Goal: Task Accomplishment & Management: Manage account settings

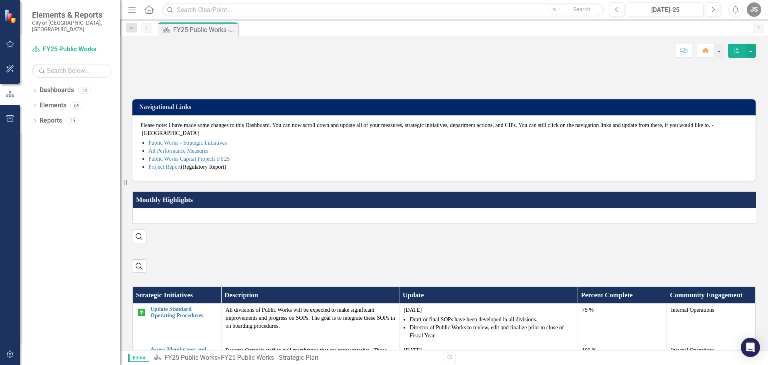
click at [346, 66] on img at bounding box center [444, 66] width 624 height 0
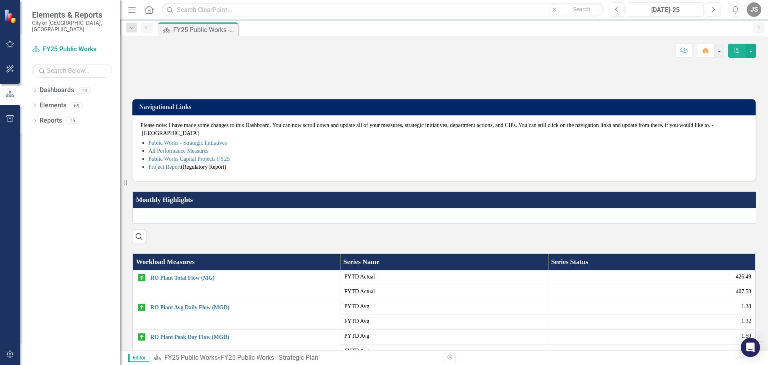
click at [710, 8] on button "Next" at bounding box center [713, 9] width 15 height 14
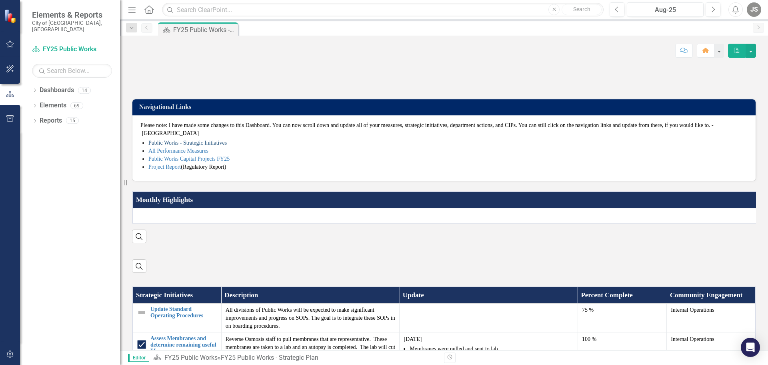
click at [186, 146] on link "Public Works - Strategic Initiatives" at bounding box center [187, 143] width 78 height 6
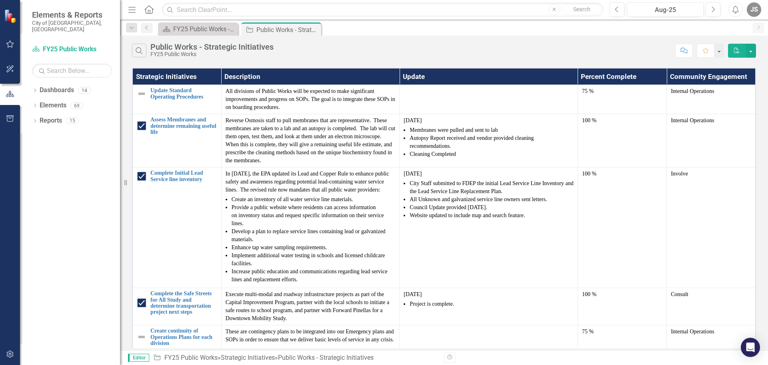
click at [150, 7] on icon at bounding box center [148, 9] width 9 height 8
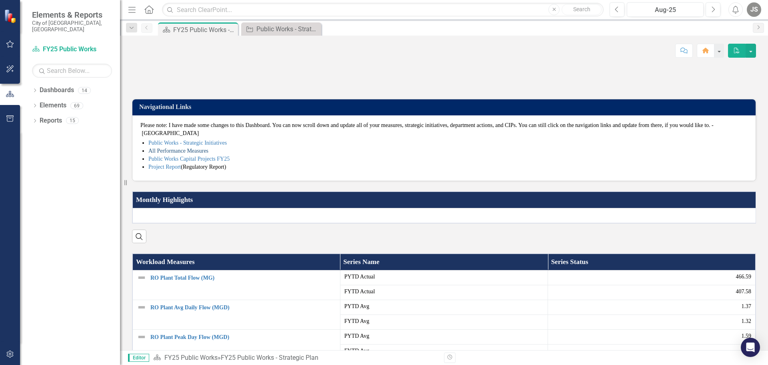
click at [183, 154] on link "All Performance Measures" at bounding box center [178, 151] width 60 height 6
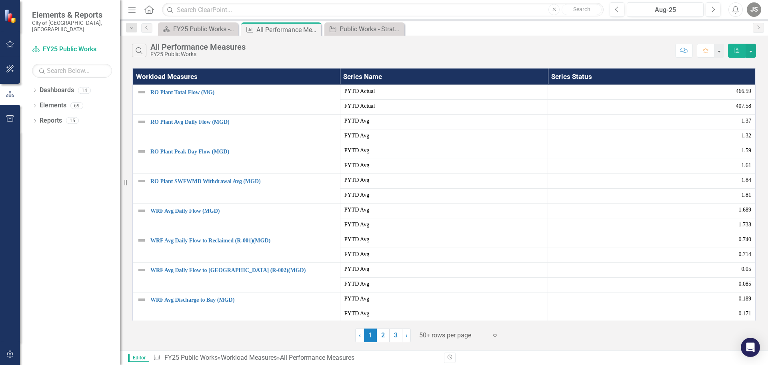
click at [148, 11] on icon at bounding box center [148, 9] width 9 height 8
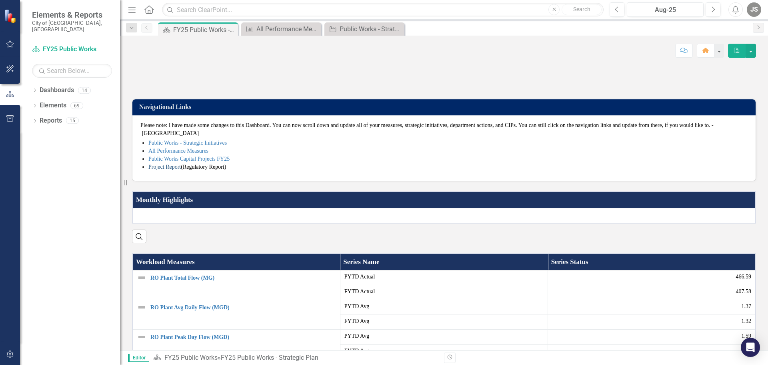
click at [161, 170] on link "Project Report" at bounding box center [164, 167] width 32 height 6
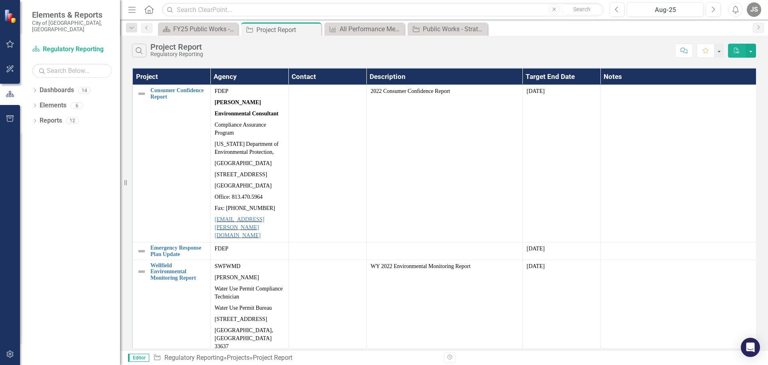
click at [147, 9] on icon "Home" at bounding box center [149, 9] width 10 height 8
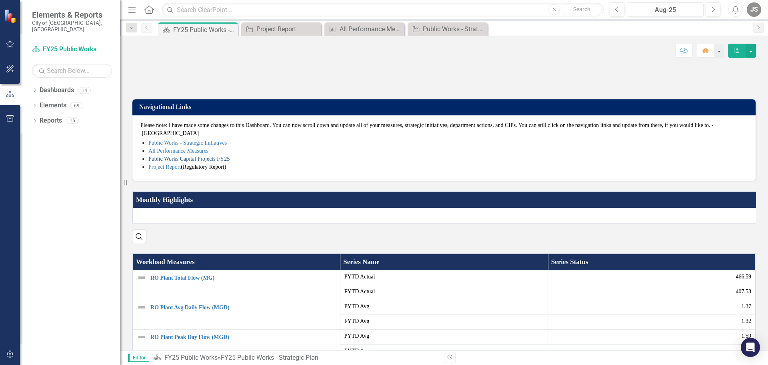
click at [168, 162] on link "Public Works Capital Projects FY25" at bounding box center [188, 159] width 81 height 6
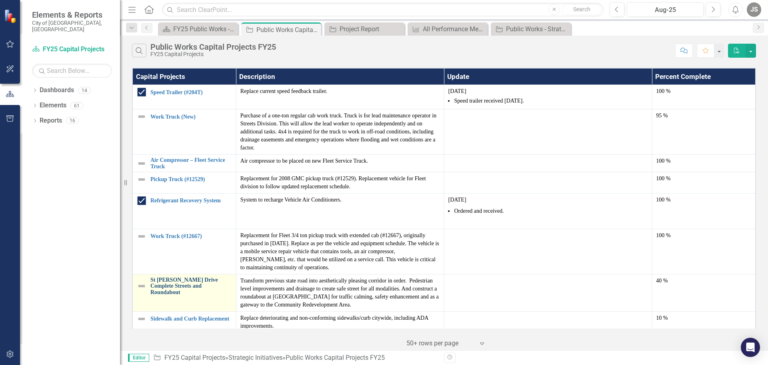
click at [211, 287] on link "St [PERSON_NAME] Drive Complete Streets and Roundabout" at bounding box center [191, 286] width 82 height 18
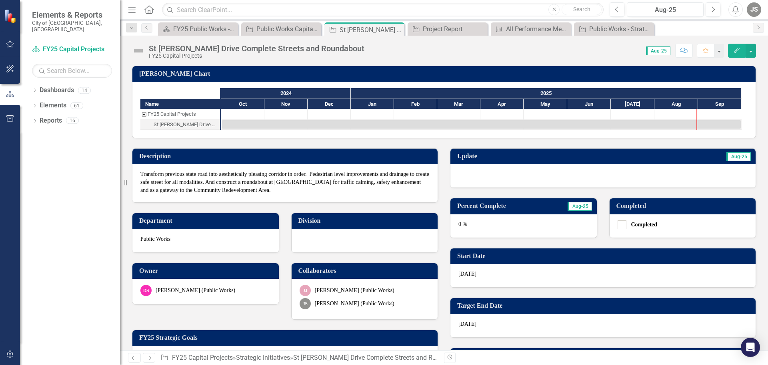
click at [460, 172] on div at bounding box center [603, 175] width 305 height 23
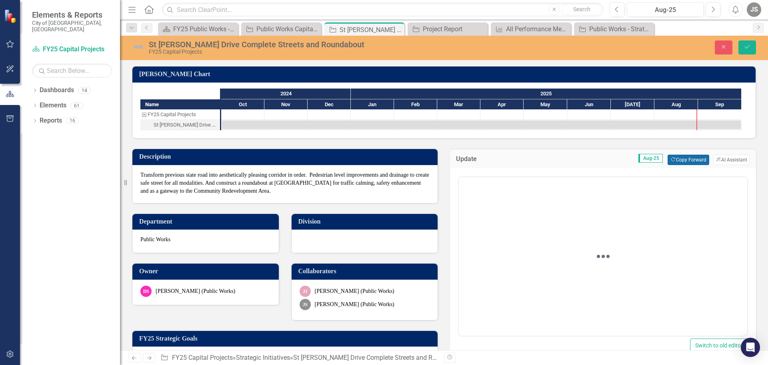
click at [684, 159] on button "Copy Forward Copy Forward" at bounding box center [688, 159] width 41 height 10
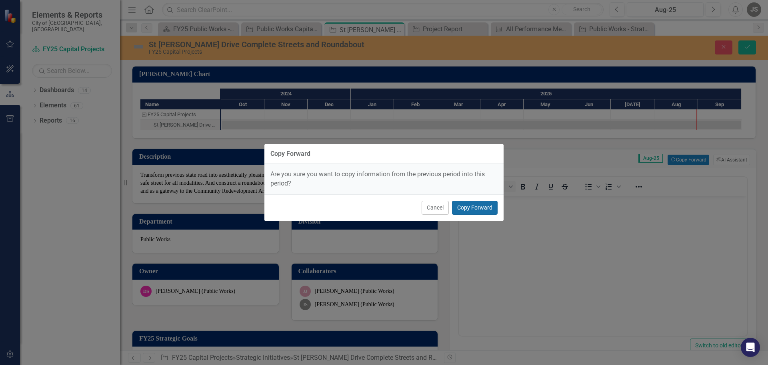
click at [475, 203] on button "Copy Forward" at bounding box center [475, 208] width 46 height 14
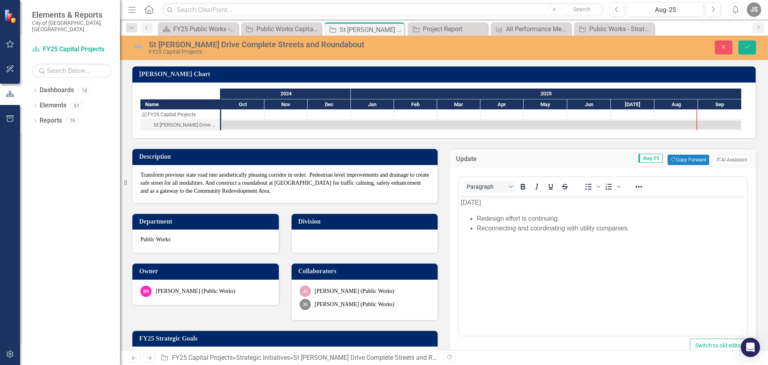
click at [461, 203] on p "[DATE]" at bounding box center [603, 203] width 285 height 10
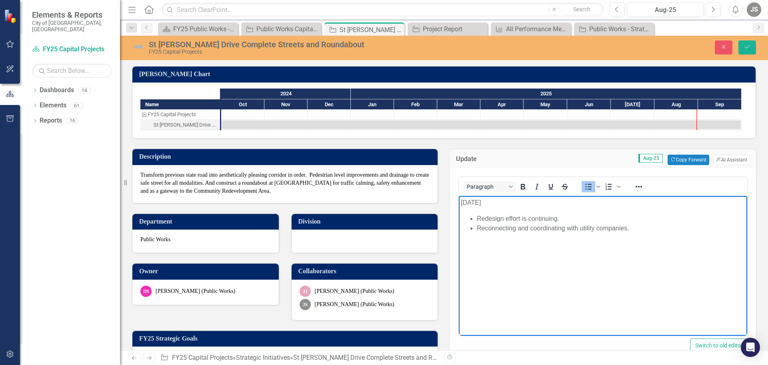
drag, startPoint x: 477, startPoint y: 228, endPoint x: 484, endPoint y: 233, distance: 7.8
click at [477, 228] on li "Reconnecting and coordinating with utility companies." at bounding box center [611, 228] width 269 height 10
click at [747, 44] on button "Save" at bounding box center [748, 47] width 18 height 14
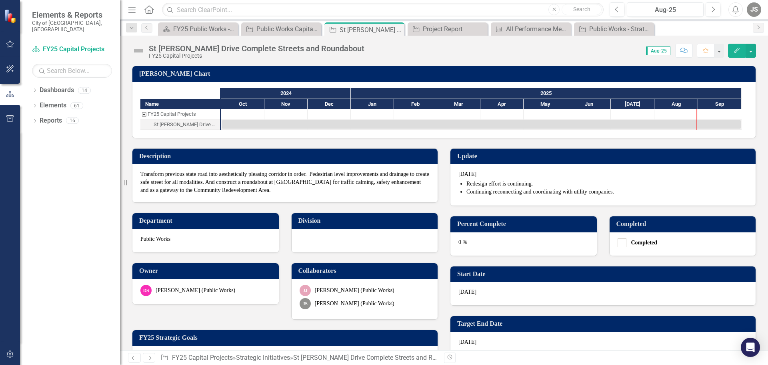
click at [501, 239] on div "0 %" at bounding box center [524, 243] width 146 height 23
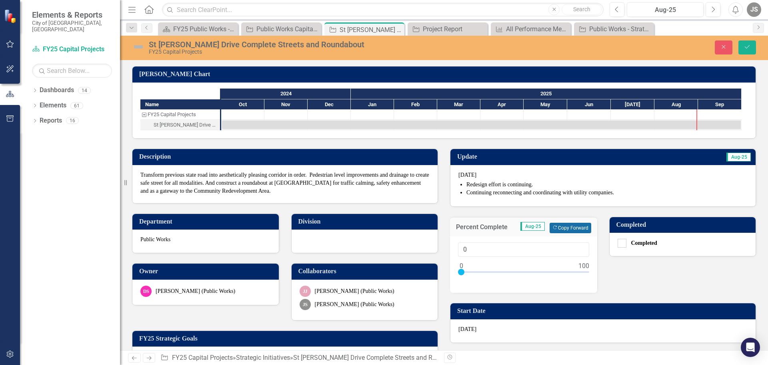
click at [566, 229] on button "Copy Forward Copy Forward" at bounding box center [570, 228] width 41 height 10
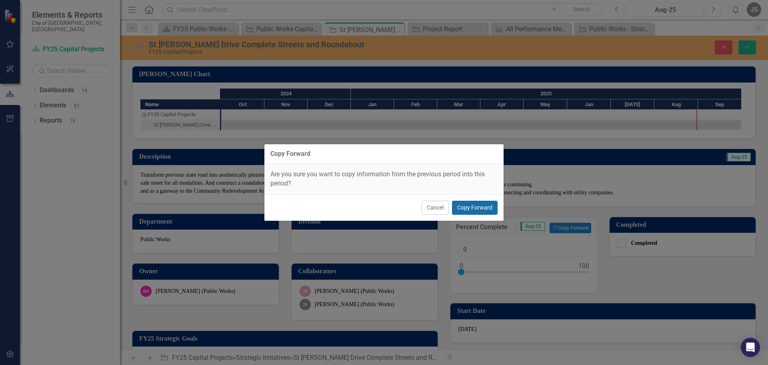
click at [479, 205] on button "Copy Forward" at bounding box center [475, 208] width 46 height 14
type input "40"
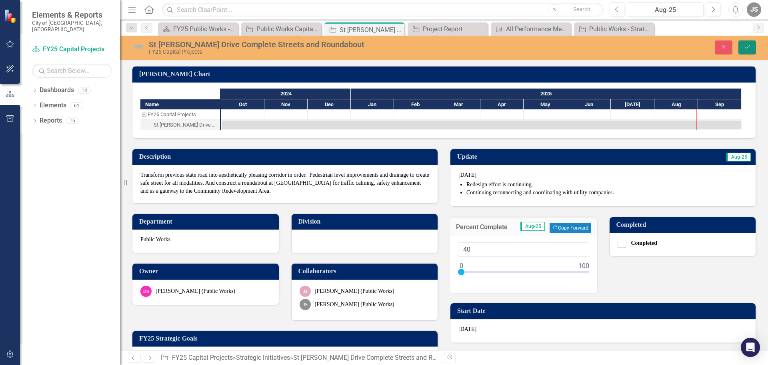
click at [744, 47] on button "Save" at bounding box center [748, 47] width 18 height 14
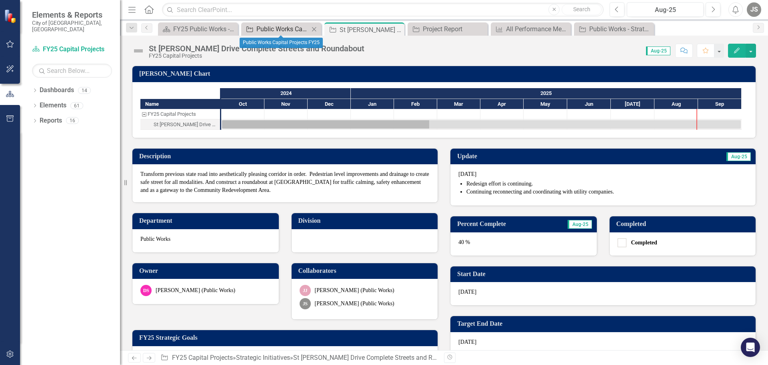
click at [297, 29] on div "Public Works Capital Projects FY25" at bounding box center [283, 29] width 53 height 10
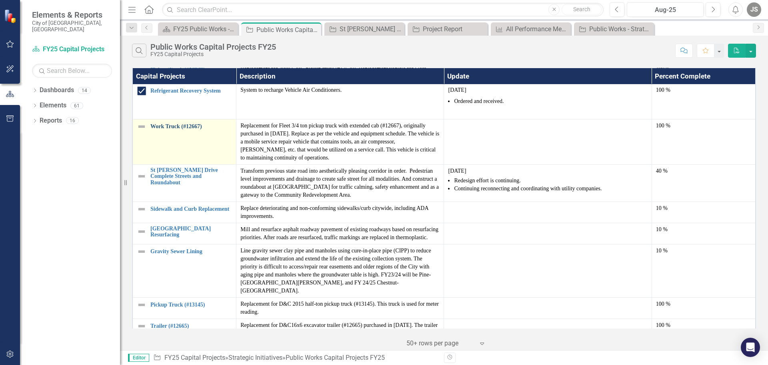
scroll to position [120, 0]
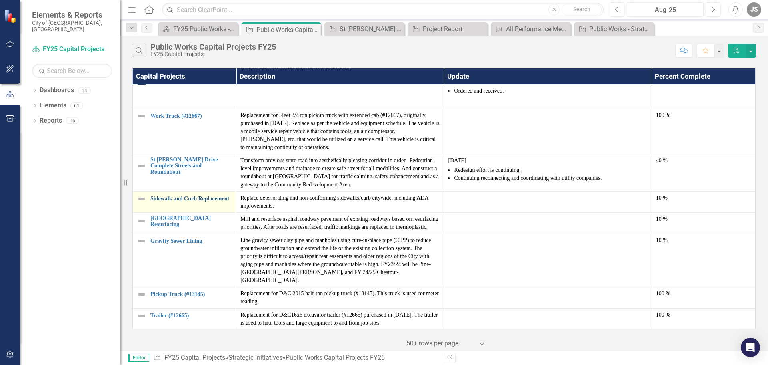
click at [190, 197] on link "Sidewalk and Curb Replacement" at bounding box center [191, 198] width 82 height 6
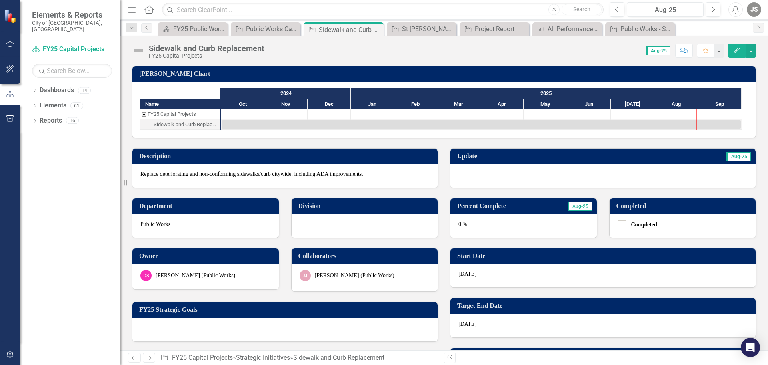
click at [461, 179] on div at bounding box center [603, 175] width 305 height 23
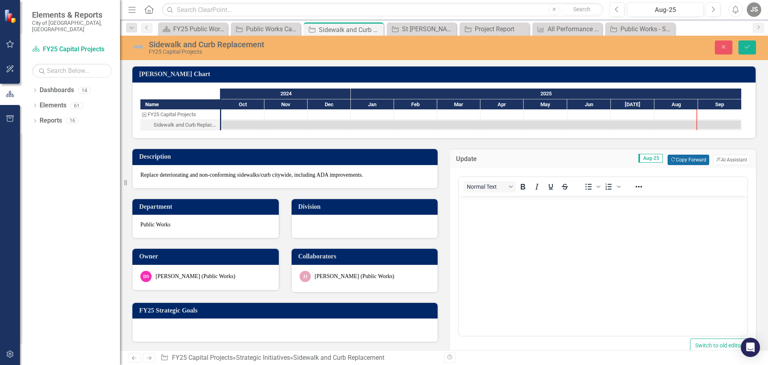
click at [685, 159] on button "Copy Forward Copy Forward" at bounding box center [688, 159] width 41 height 10
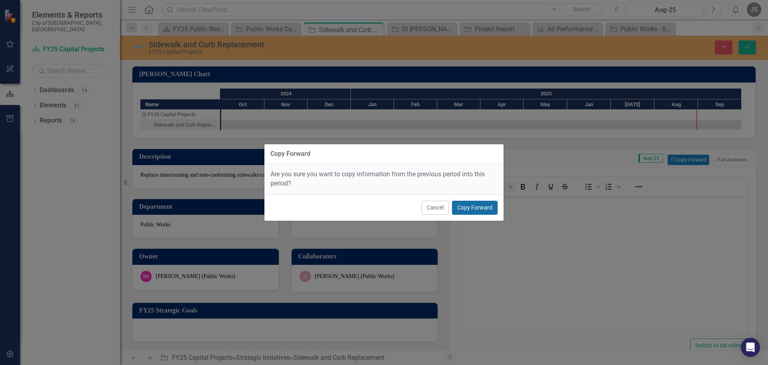
click at [483, 206] on button "Copy Forward" at bounding box center [475, 208] width 46 height 14
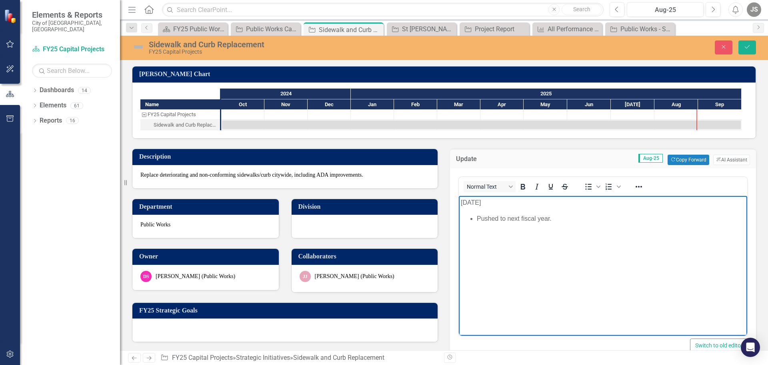
click at [461, 204] on p "[DATE]" at bounding box center [603, 203] width 285 height 10
click at [256, 26] on div "Public Works Capital Projects FY25" at bounding box center [267, 29] width 42 height 10
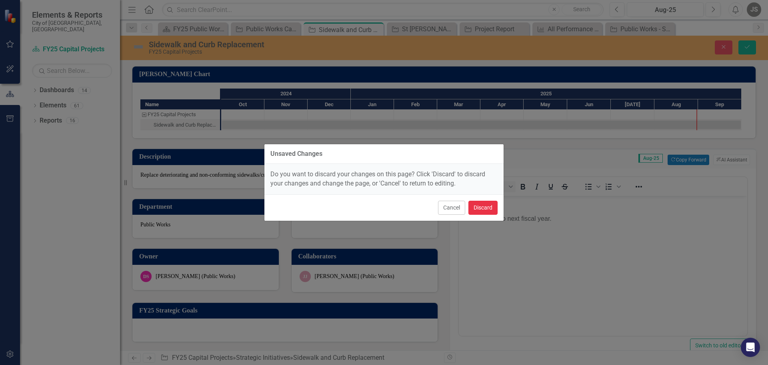
click at [477, 207] on button "Discard" at bounding box center [483, 208] width 29 height 14
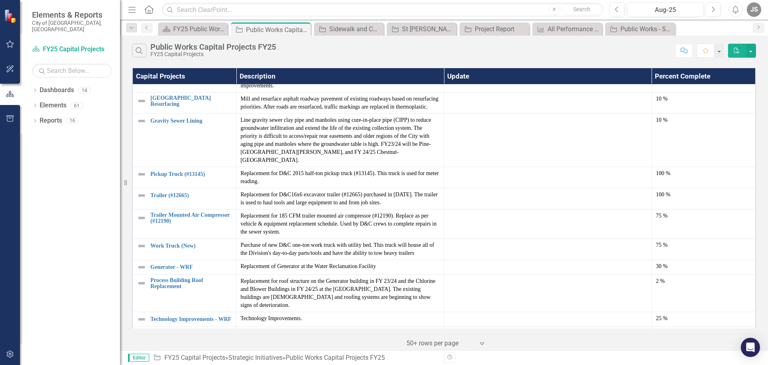
scroll to position [120, 0]
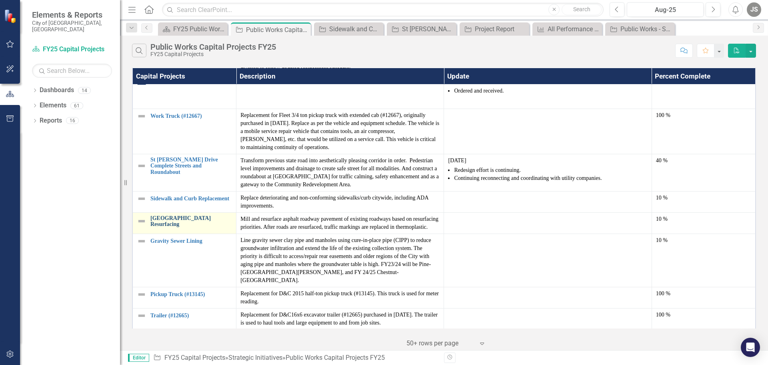
click at [171, 219] on link "[GEOGRAPHIC_DATA] Resurfacing" at bounding box center [191, 221] width 82 height 12
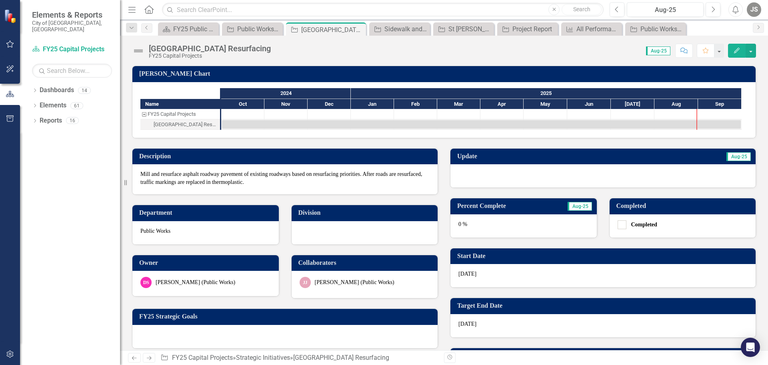
click at [457, 170] on div at bounding box center [603, 175] width 305 height 23
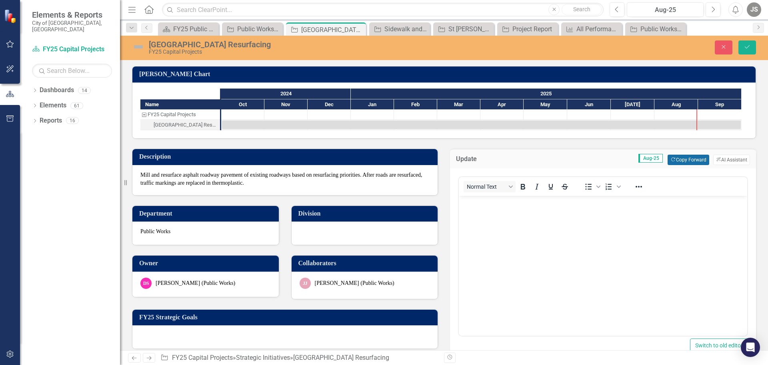
click at [686, 158] on button "Copy Forward Copy Forward" at bounding box center [688, 159] width 41 height 10
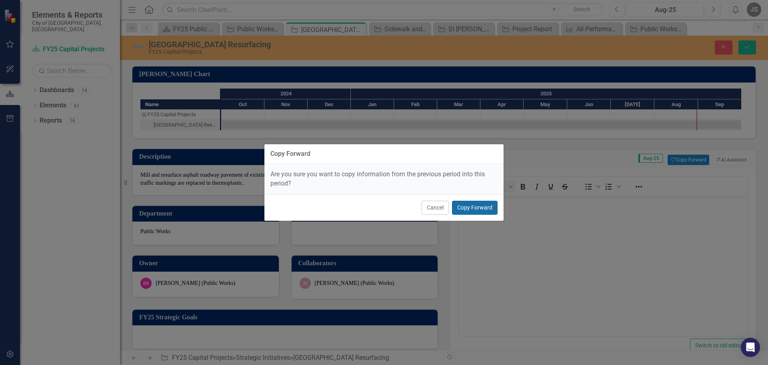
drag, startPoint x: 467, startPoint y: 207, endPoint x: 494, endPoint y: 246, distance: 47.2
click at [467, 207] on button "Copy Forward" at bounding box center [475, 208] width 46 height 14
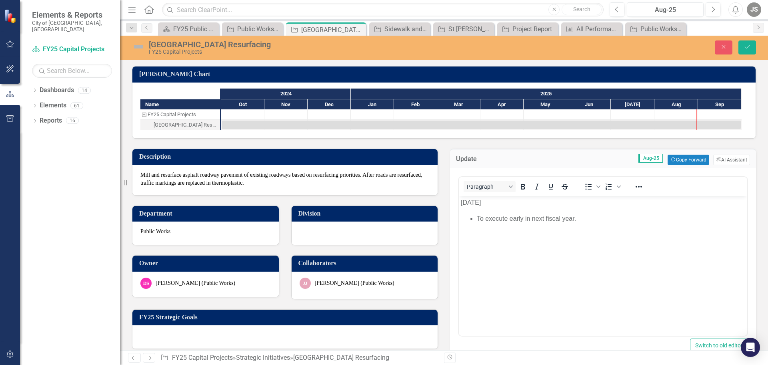
click at [462, 203] on p "[DATE]" at bounding box center [603, 203] width 285 height 10
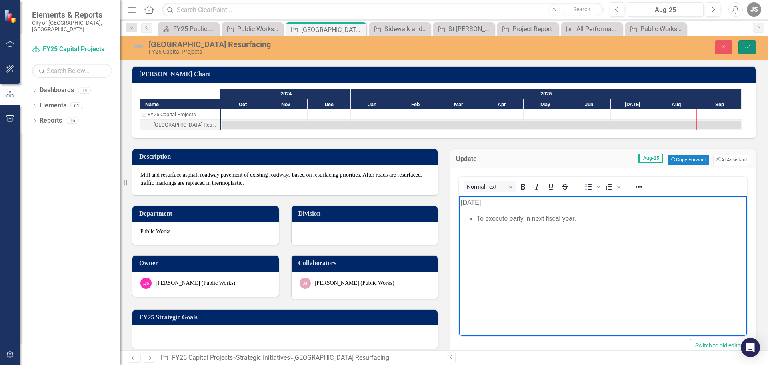
click at [750, 46] on icon "Save" at bounding box center [747, 47] width 7 height 6
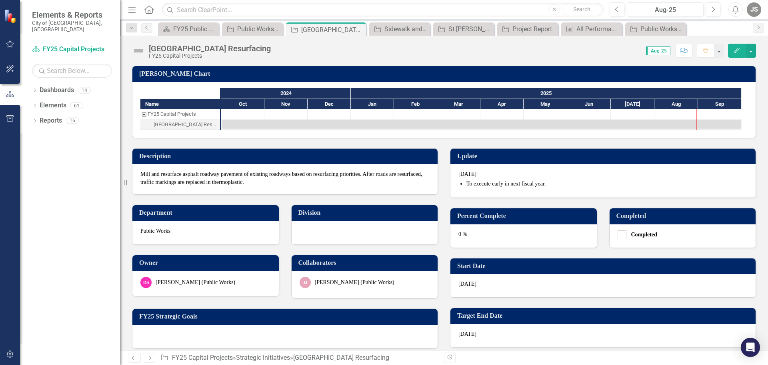
click at [500, 245] on div "0 %" at bounding box center [524, 235] width 146 height 23
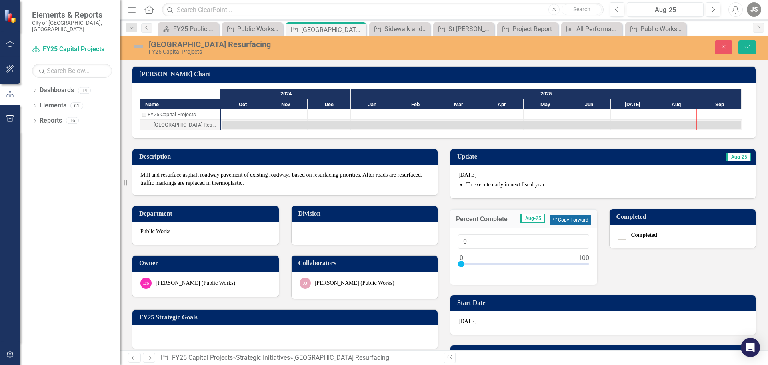
click at [574, 215] on button "Copy Forward Copy Forward" at bounding box center [570, 220] width 41 height 10
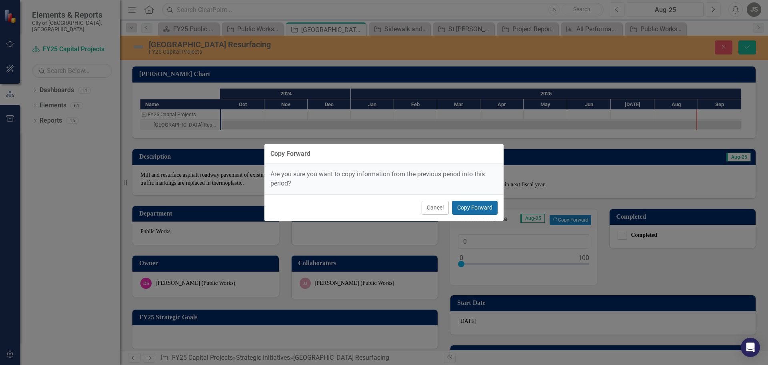
click at [481, 205] on button "Copy Forward" at bounding box center [475, 208] width 46 height 14
type input "10"
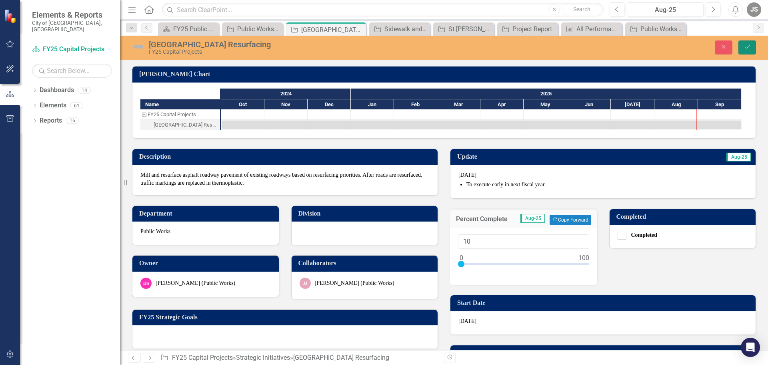
click at [749, 46] on icon "Save" at bounding box center [747, 47] width 7 height 6
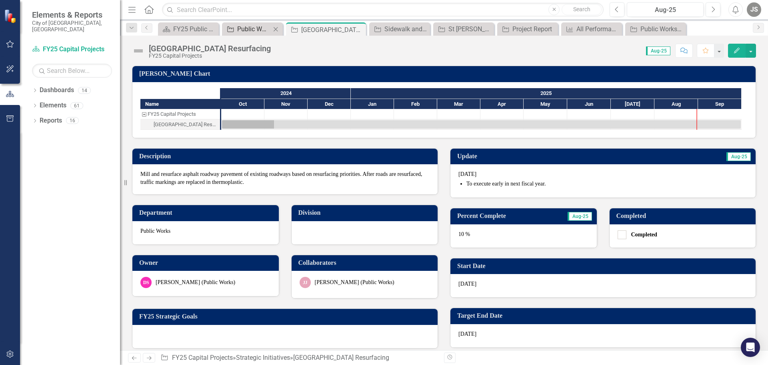
click at [249, 24] on div "Public Works Capital Projects FY25" at bounding box center [254, 29] width 34 height 10
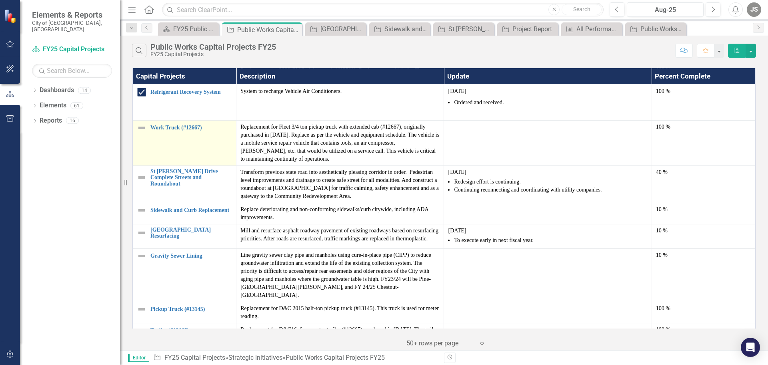
scroll to position [120, 0]
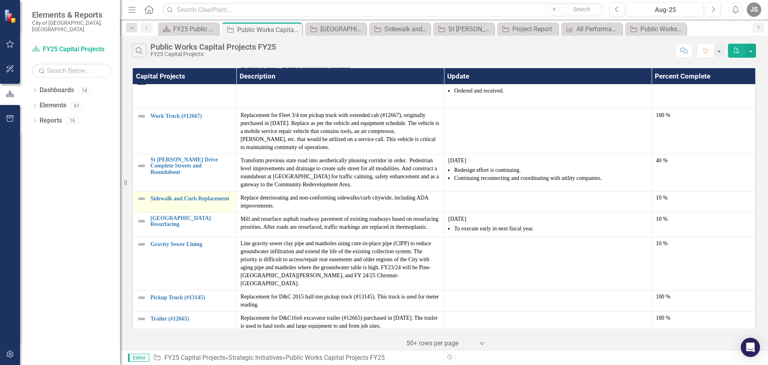
click at [192, 202] on div "Sidewalk and Curb Replacement" at bounding box center [184, 199] width 95 height 10
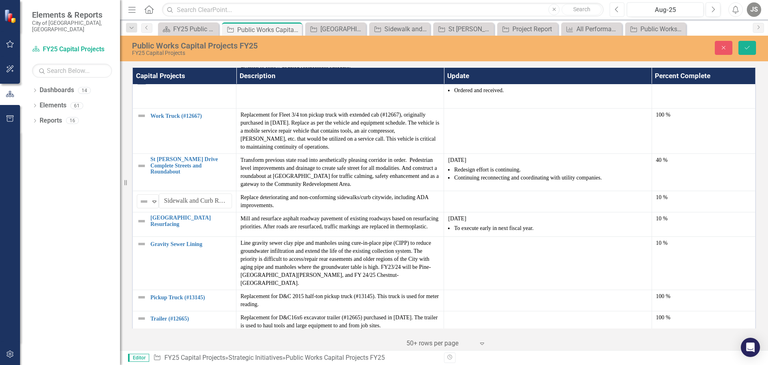
click at [619, 9] on icon "Previous" at bounding box center [617, 9] width 4 height 7
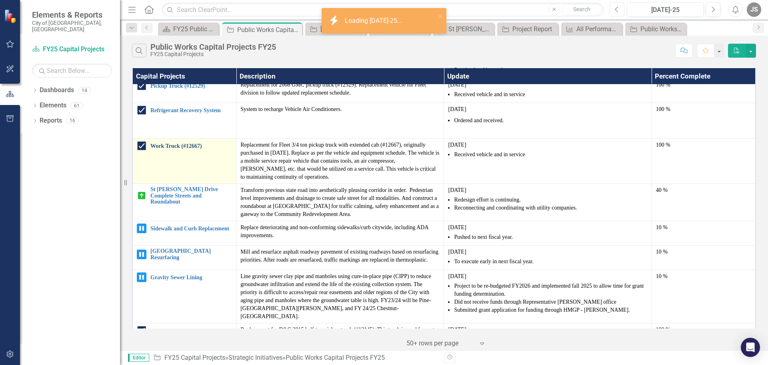
scroll to position [120, 0]
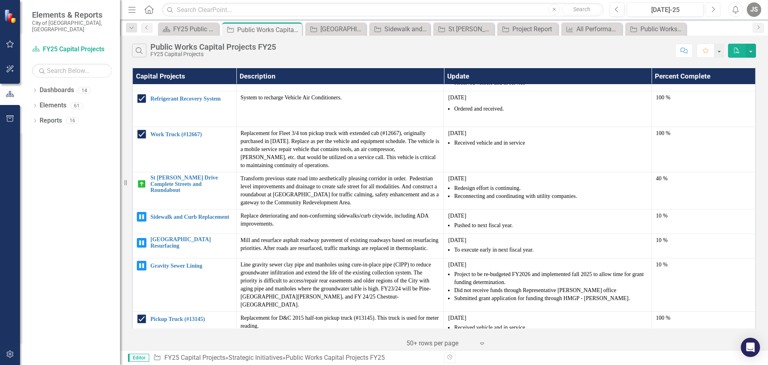
drag, startPoint x: 710, startPoint y: 8, endPoint x: 694, endPoint y: 28, distance: 25.8
click at [710, 8] on button "Next" at bounding box center [713, 9] width 15 height 14
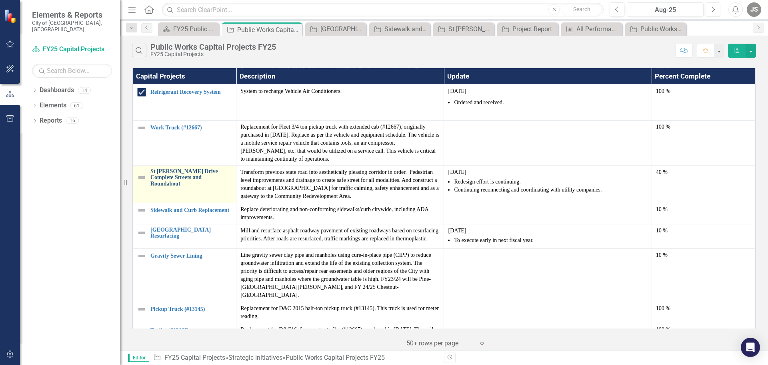
scroll to position [120, 0]
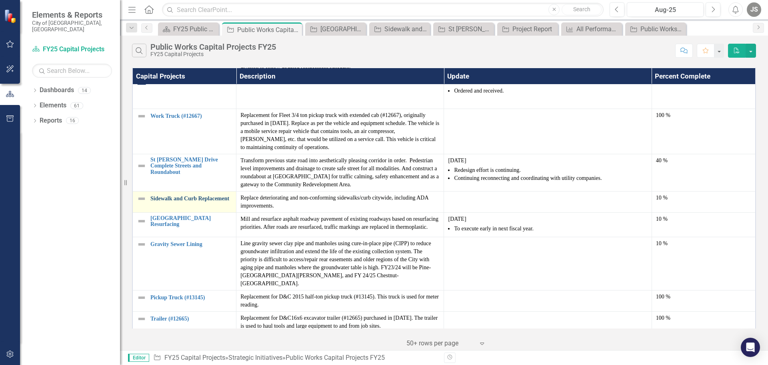
click at [186, 197] on link "Sidewalk and Curb Replacement" at bounding box center [191, 198] width 82 height 6
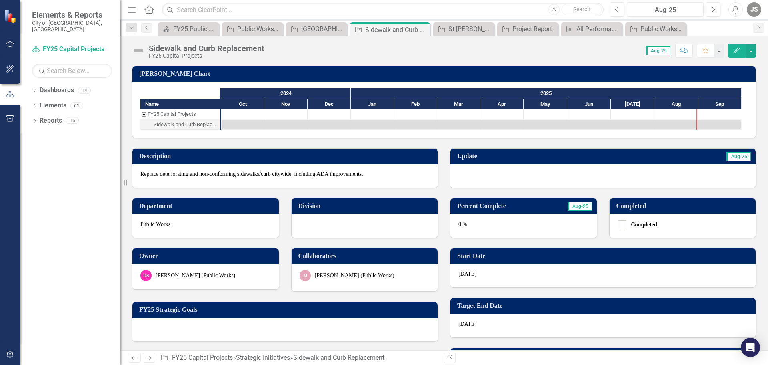
click at [490, 175] on div at bounding box center [603, 175] width 305 height 23
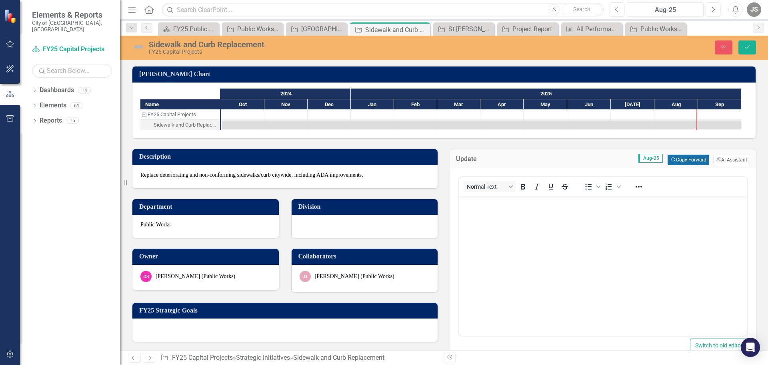
click at [687, 158] on button "Copy Forward Copy Forward" at bounding box center [688, 159] width 41 height 10
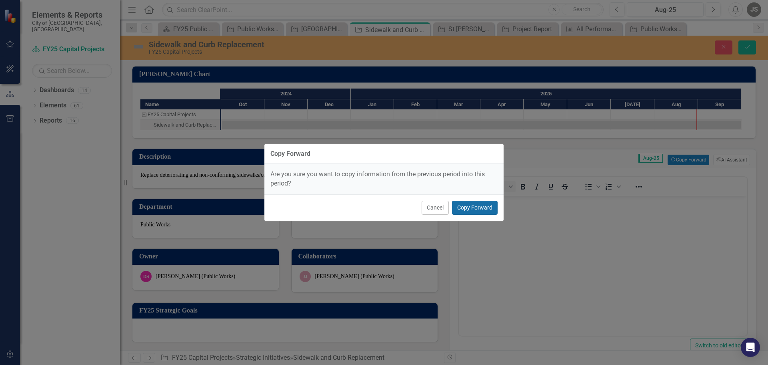
click at [487, 201] on button "Copy Forward" at bounding box center [475, 208] width 46 height 14
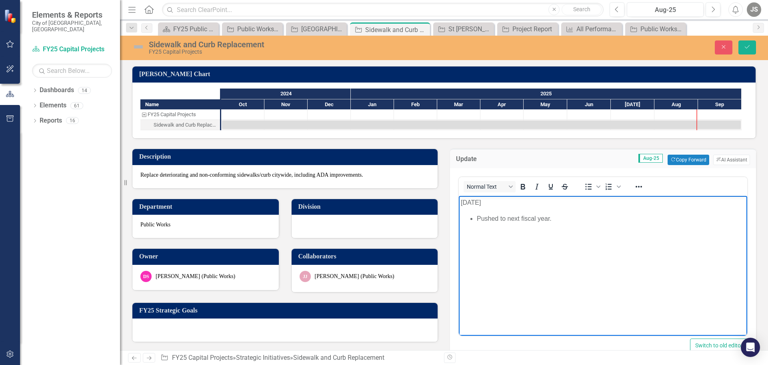
click at [461, 203] on p "[DATE]" at bounding box center [603, 203] width 285 height 10
click at [746, 43] on button "Save" at bounding box center [748, 47] width 18 height 14
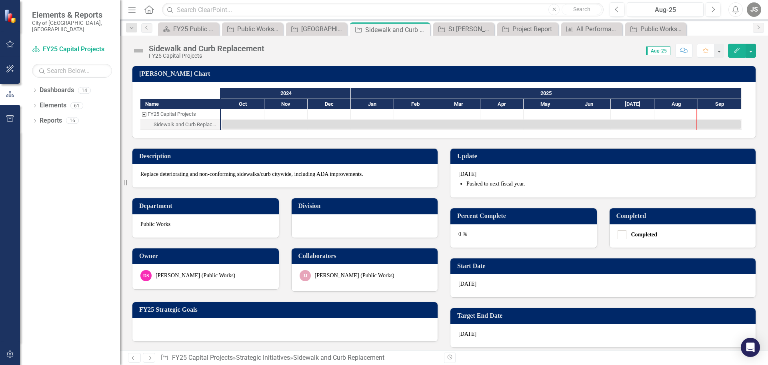
click at [491, 235] on div "0 %" at bounding box center [524, 235] width 146 height 23
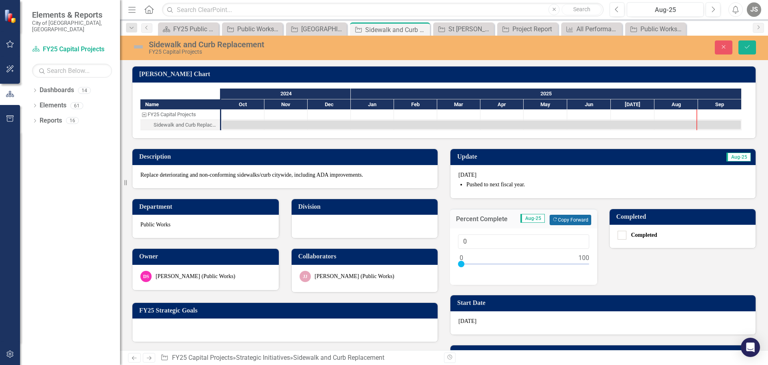
click at [572, 218] on button "Copy Forward Copy Forward" at bounding box center [570, 220] width 41 height 10
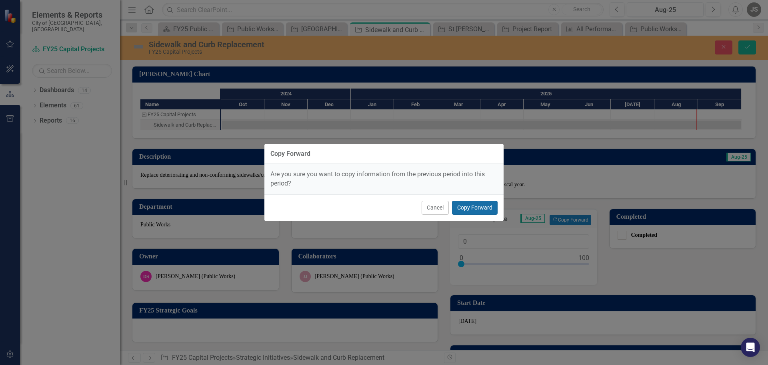
click at [486, 206] on button "Copy Forward" at bounding box center [475, 208] width 46 height 14
type input "10"
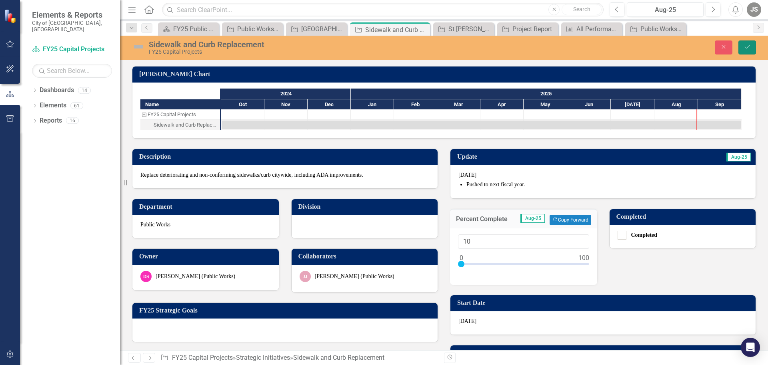
drag, startPoint x: 749, startPoint y: 46, endPoint x: 706, endPoint y: 87, distance: 58.9
click at [748, 46] on icon "Save" at bounding box center [747, 47] width 7 height 6
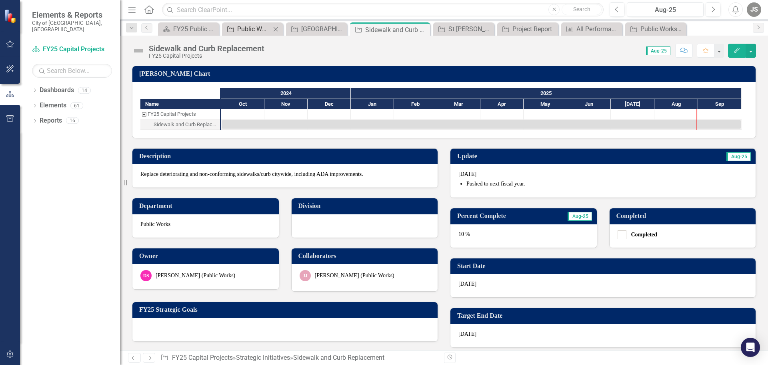
click at [262, 29] on div "Public Works Capital Projects FY25" at bounding box center [254, 29] width 34 height 10
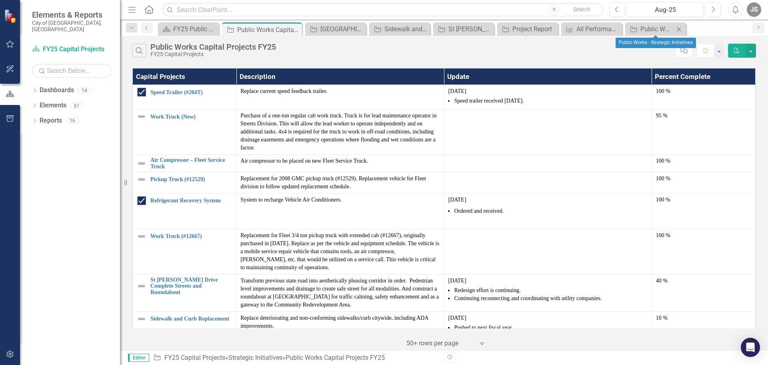
click at [679, 26] on icon "Close" at bounding box center [679, 29] width 8 height 6
click at [666, 26] on icon "Close" at bounding box center [668, 29] width 8 height 6
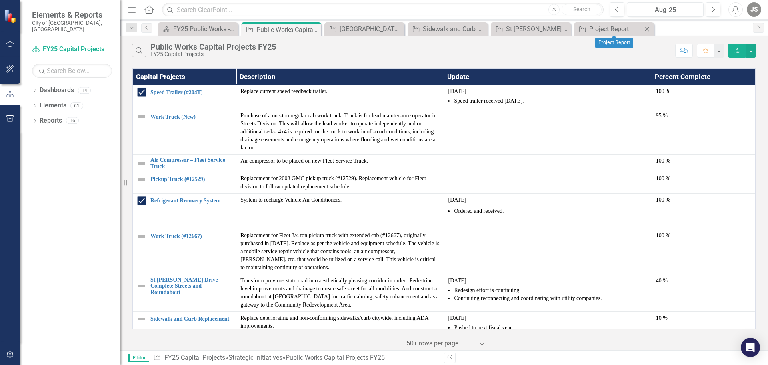
click at [645, 27] on icon "Close" at bounding box center [647, 29] width 8 height 6
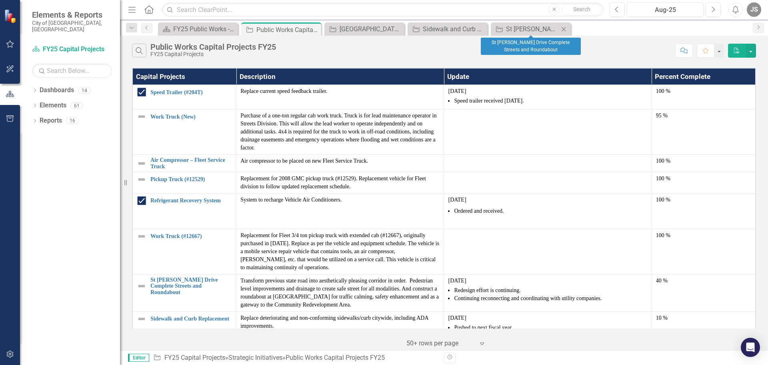
click at [564, 29] on icon at bounding box center [564, 29] width 4 height 4
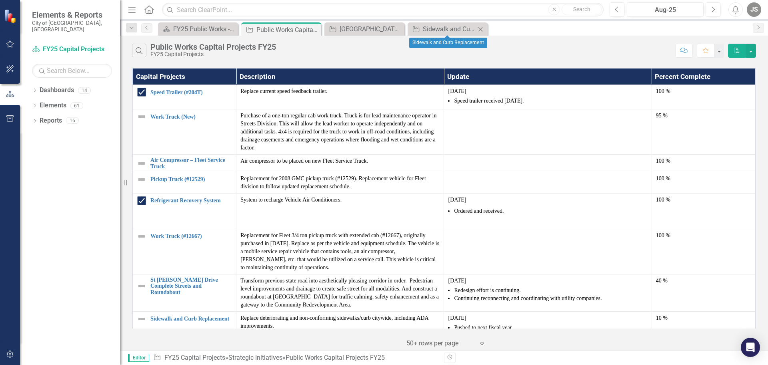
click at [481, 26] on icon "Close" at bounding box center [481, 29] width 8 height 6
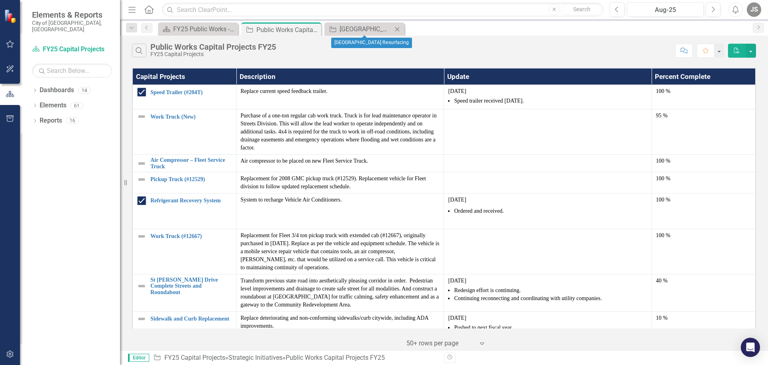
click at [395, 26] on icon "Close" at bounding box center [397, 29] width 8 height 6
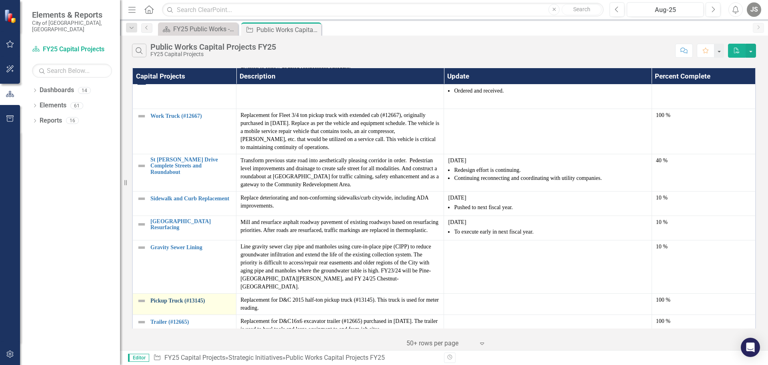
scroll to position [240, 0]
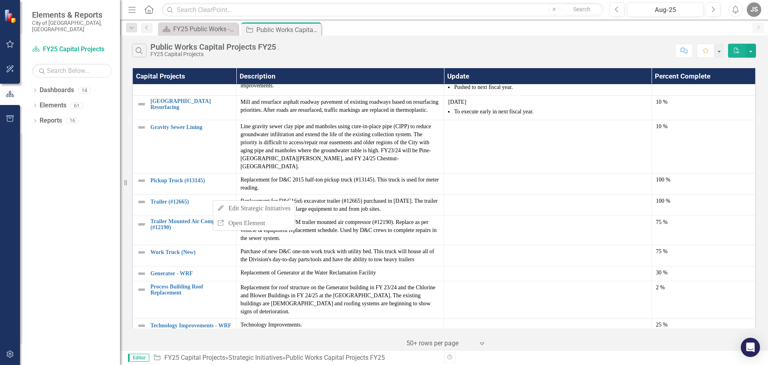
drag, startPoint x: 6, startPoint y: 193, endPoint x: 2, endPoint y: 175, distance: 18.4
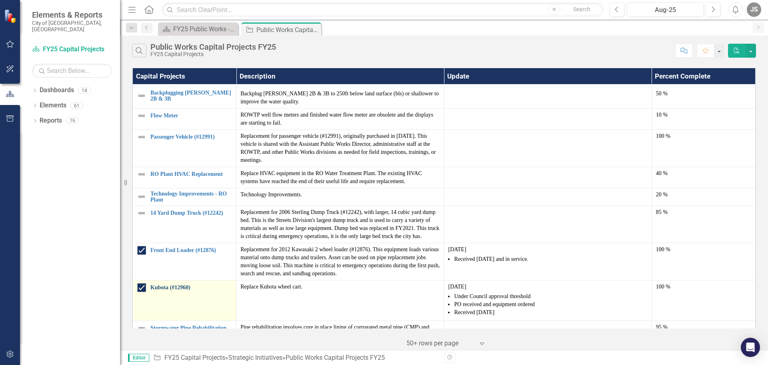
scroll to position [720, 0]
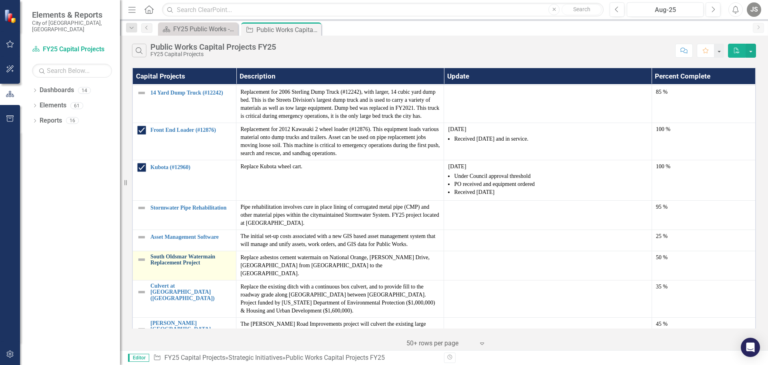
click at [183, 253] on link "South Oldsmar Watermain Replacement Project" at bounding box center [191, 259] width 82 height 12
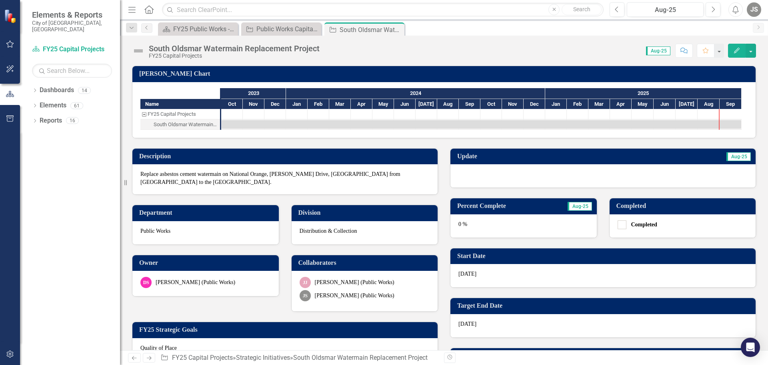
click at [484, 173] on div at bounding box center [603, 175] width 305 height 23
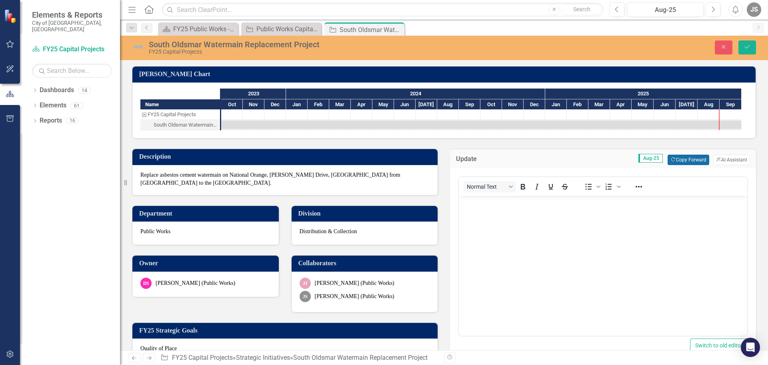
click at [672, 158] on button "Copy Forward Copy Forward" at bounding box center [688, 159] width 41 height 10
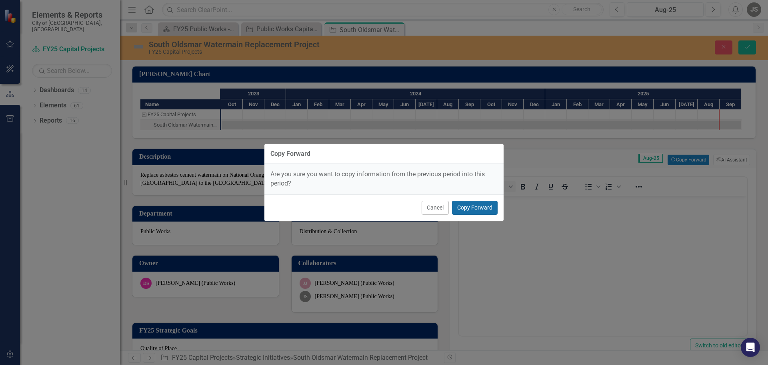
click at [469, 208] on button "Copy Forward" at bounding box center [475, 208] width 46 height 14
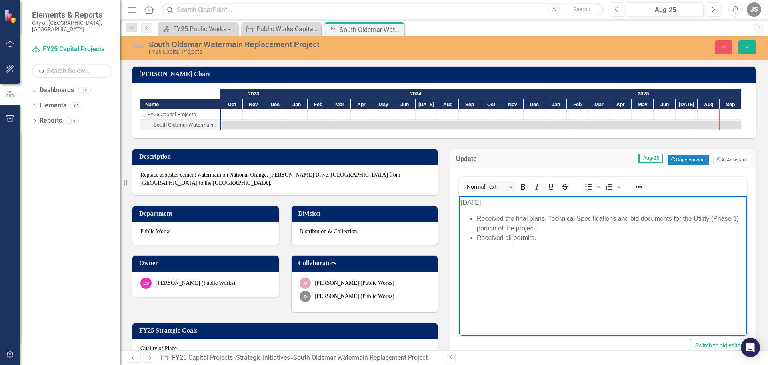
click at [462, 201] on p "[DATE]" at bounding box center [603, 203] width 285 height 10
click at [543, 237] on li "Received all permits." at bounding box center [611, 238] width 269 height 10
click at [589, 186] on icon "Bullet list" at bounding box center [589, 187] width 10 height 10
click at [585, 181] on span "Bullet list" at bounding box center [589, 186] width 14 height 11
click at [621, 270] on li "Received the 100% plans submittal for the Streets Portion" at bounding box center [611, 270] width 269 height 10
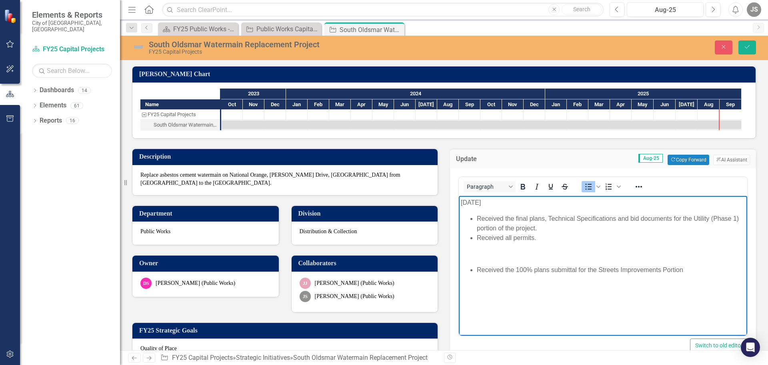
click at [688, 269] on li "Received the 100% plans submittal for the Streets Improvements Portion" at bounding box center [611, 270] width 269 height 10
click at [716, 269] on li "Received the 100% plans submittal for the Streets Improvements Portion of the p…" at bounding box center [611, 274] width 269 height 19
click at [535, 282] on li "Received the 100% plans submittal for the Streets Improvements Portion of the p…" at bounding box center [611, 274] width 269 height 19
click at [579, 269] on li "Received the 100% plans submittal for the Streets Improvements Portion of the p…" at bounding box center [611, 274] width 269 height 19
click at [477, 270] on li "Received the 100% plans submittal from the designer for the Streets Improvement…" at bounding box center [611, 274] width 269 height 19
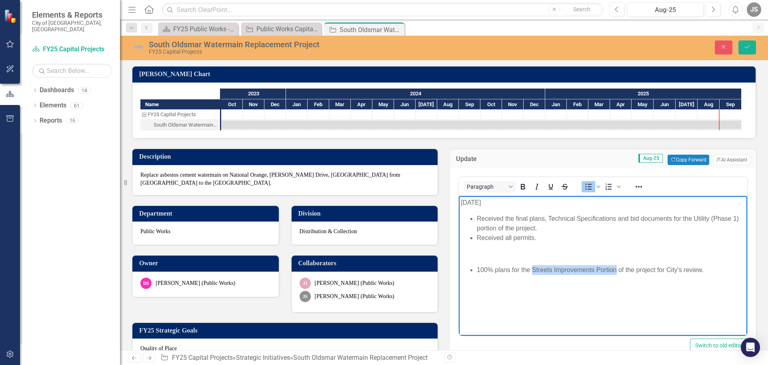
drag, startPoint x: 532, startPoint y: 268, endPoint x: 616, endPoint y: 268, distance: 84.0
click at [616, 268] on li "100% plans for the Streets Improvements Portion of the project for City's revie…" at bounding box center [611, 270] width 269 height 10
drag, startPoint x: 522, startPoint y: 188, endPoint x: 103, endPoint y: 54, distance: 439.8
click at [522, 188] on icon "Bold" at bounding box center [523, 187] width 4 height 6
click at [587, 315] on body "[DATE] Received the final plans, Technical Specifications and bid documents for…" at bounding box center [603, 256] width 289 height 120
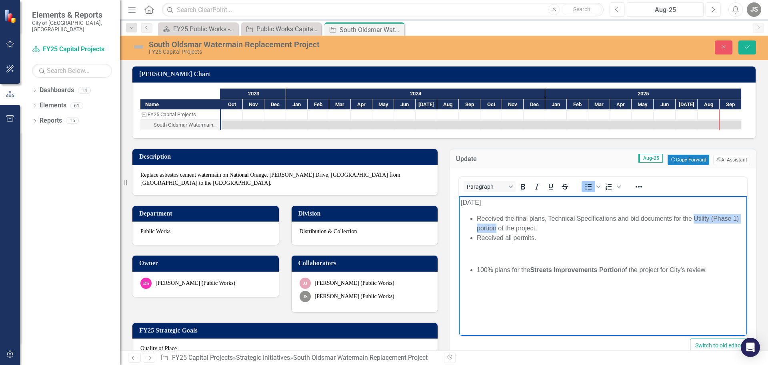
drag, startPoint x: 695, startPoint y: 219, endPoint x: 496, endPoint y: 228, distance: 199.1
click at [496, 228] on li "Received the final plans, Technical Specifications and bid documents for the Ut…" at bounding box center [611, 223] width 269 height 19
click at [518, 186] on icon "Bold" at bounding box center [523, 187] width 10 height 10
click at [586, 308] on body "[DATE] Received the final plans, Technical Specifications and bid documents for…" at bounding box center [603, 256] width 289 height 120
click at [665, 269] on li "100% plans for the Streets Improvements Portion of the project for City's revie…" at bounding box center [611, 270] width 269 height 10
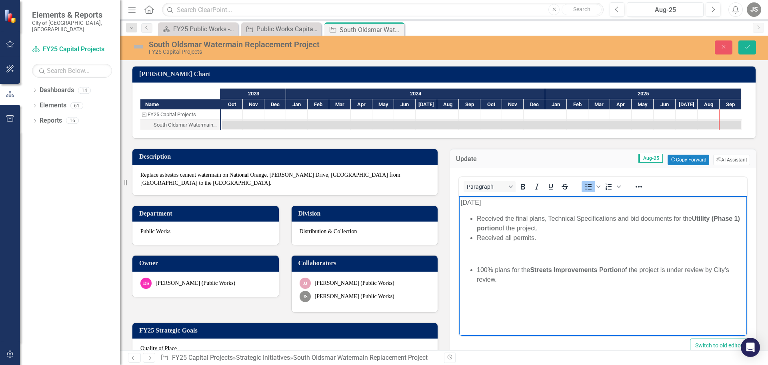
click at [729, 270] on li "100% plans for the Streets Improvements Portion of the project is under review …" at bounding box center [611, 274] width 269 height 19
click at [477, 278] on li "100% plans for the Streets Improvements Portion of the project is under review …" at bounding box center [611, 274] width 269 height 19
click at [493, 280] on li "100% plans for the Streets Improvements Portion of the project is under review …" at bounding box center [611, 274] width 269 height 19
click at [743, 46] on button "Save" at bounding box center [748, 47] width 18 height 14
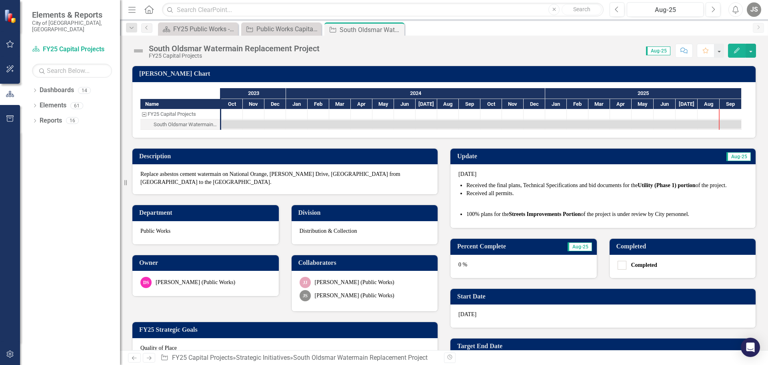
click at [509, 272] on div "0 %" at bounding box center [524, 266] width 146 height 23
drag, startPoint x: 509, startPoint y: 272, endPoint x: 604, endPoint y: 294, distance: 97.4
click at [509, 271] on div "0 %" at bounding box center [524, 266] width 146 height 23
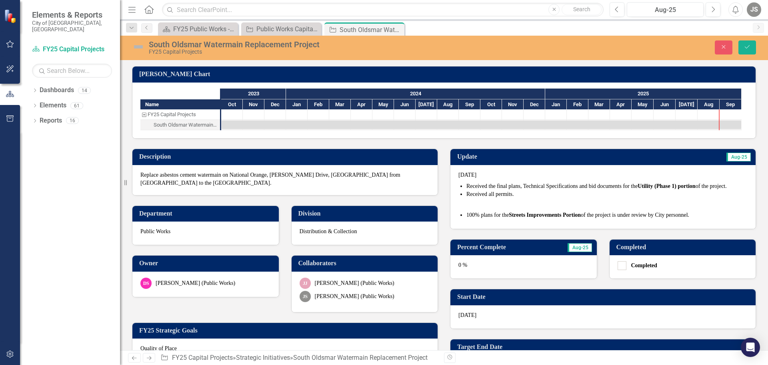
click at [471, 264] on div "0 %" at bounding box center [524, 266] width 146 height 23
click at [471, 263] on div "0 %" at bounding box center [524, 266] width 146 height 23
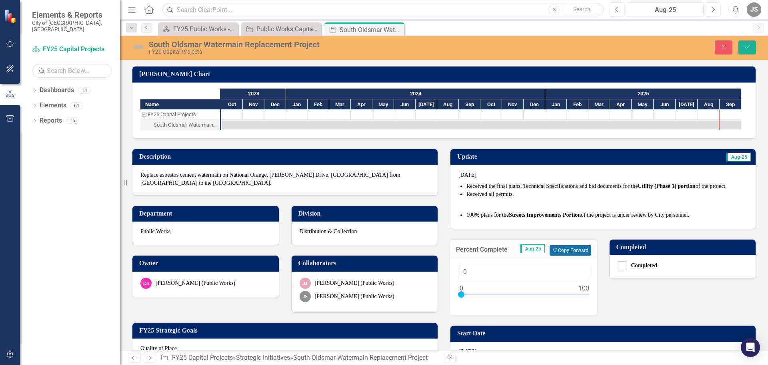
click at [578, 249] on button "Copy Forward Copy Forward" at bounding box center [570, 250] width 41 height 10
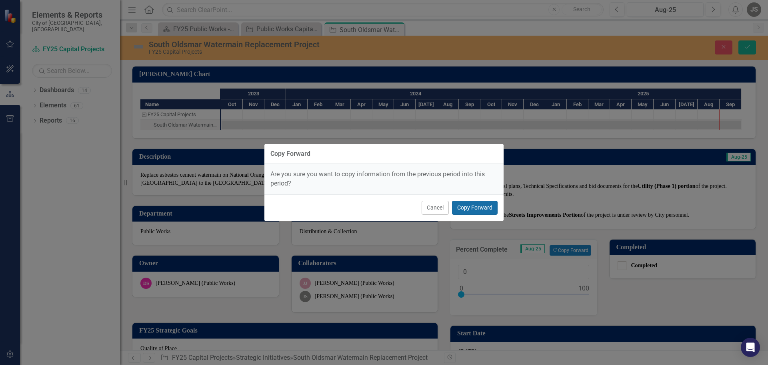
click at [476, 203] on button "Copy Forward" at bounding box center [475, 208] width 46 height 14
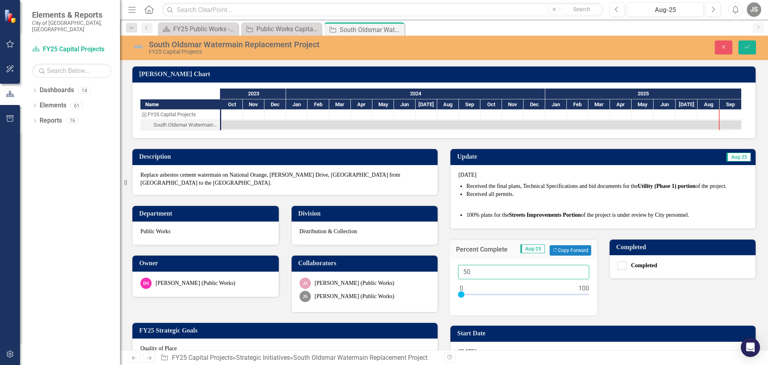
click at [475, 273] on input "50" at bounding box center [523, 272] width 131 height 15
type input "60"
drag, startPoint x: 458, startPoint y: 291, endPoint x: 532, endPoint y: 288, distance: 73.7
click at [532, 291] on div at bounding box center [535, 294] width 6 height 6
click at [747, 45] on icon "Save" at bounding box center [747, 47] width 7 height 6
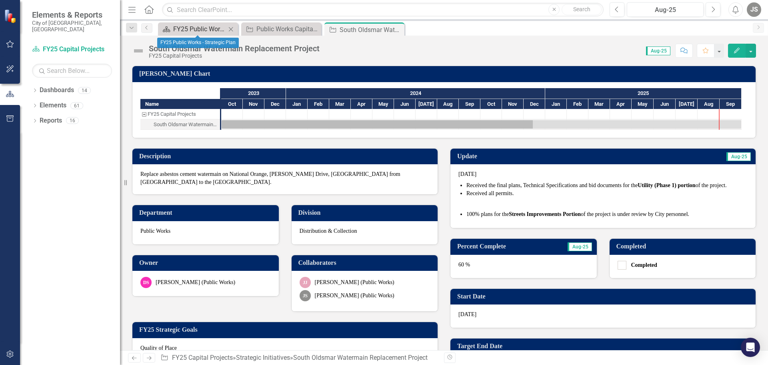
click at [211, 25] on div "FY25 Public Works - Strategic Plan" at bounding box center [199, 29] width 53 height 10
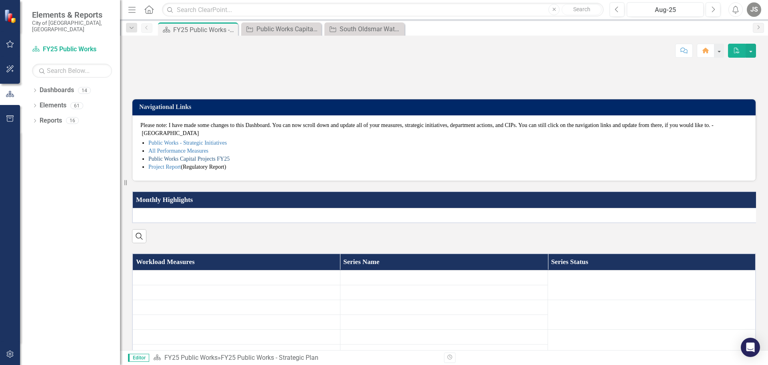
click at [175, 162] on link "Public Works Capital Projects FY25" at bounding box center [188, 159] width 81 height 6
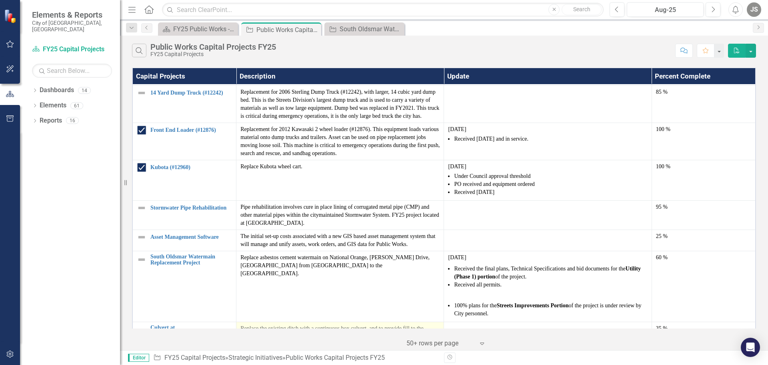
scroll to position [840, 0]
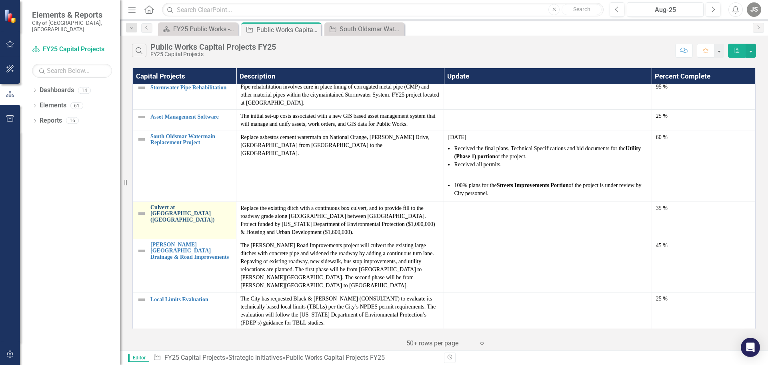
click at [180, 204] on link "Culvert at [GEOGRAPHIC_DATA] ([GEOGRAPHIC_DATA])" at bounding box center [191, 213] width 82 height 18
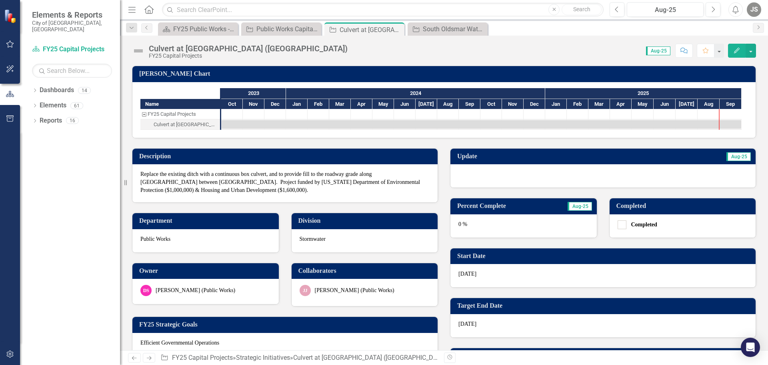
click at [474, 171] on div at bounding box center [603, 175] width 305 height 23
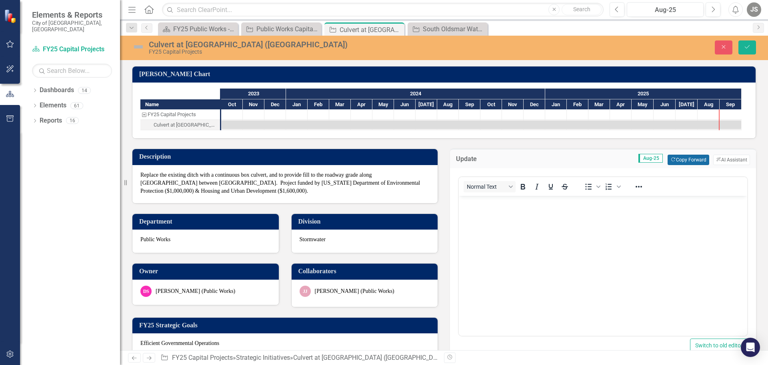
click at [679, 160] on button "Copy Forward Copy Forward" at bounding box center [688, 159] width 41 height 10
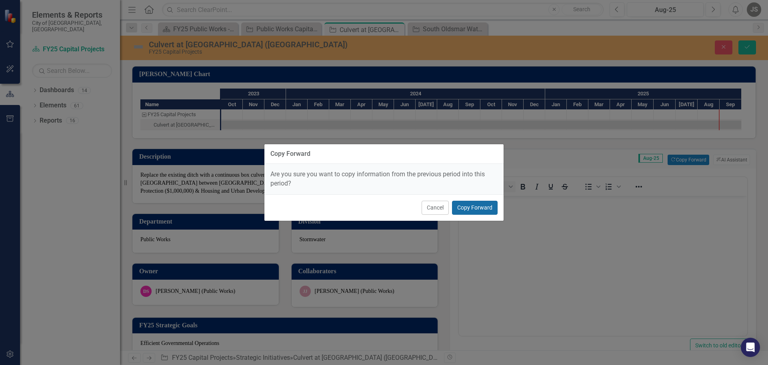
click at [483, 205] on button "Copy Forward" at bounding box center [475, 208] width 46 height 14
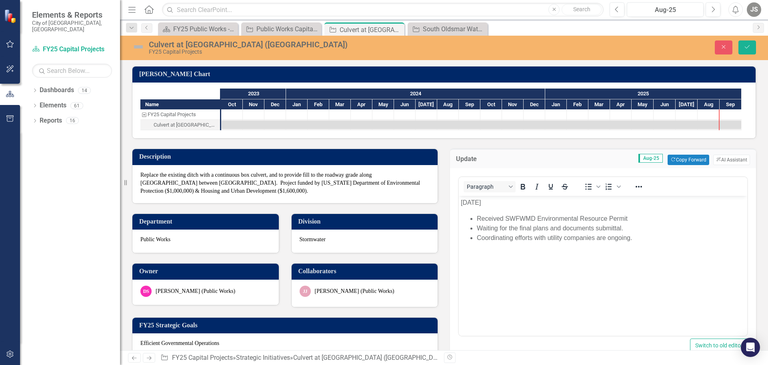
click at [461, 204] on p "[DATE]" at bounding box center [603, 203] width 285 height 10
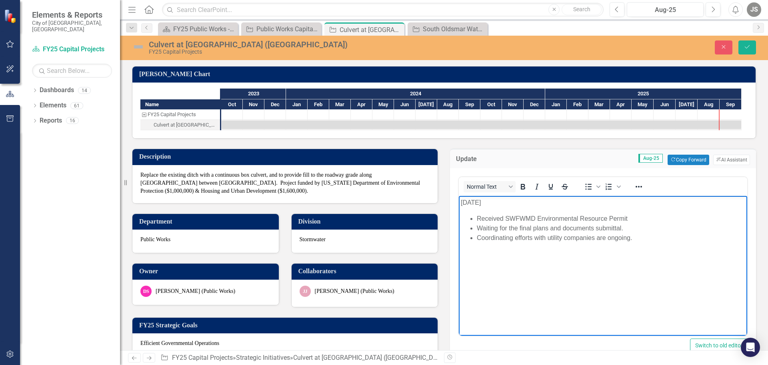
click at [531, 255] on body "[DATE] Received SWFWMD Environmental Resource Permit Waiting for the final plan…" at bounding box center [603, 256] width 289 height 120
drag, startPoint x: 478, startPoint y: 218, endPoint x: 645, endPoint y: 218, distance: 166.9
click at [645, 218] on li "Received SWFWMD Environmental Resource Permit" at bounding box center [611, 219] width 269 height 10
drag, startPoint x: 477, startPoint y: 227, endPoint x: 520, endPoint y: 225, distance: 42.9
click at [520, 225] on li "Coordinating efforts with utility companies are ongoing." at bounding box center [611, 228] width 269 height 10
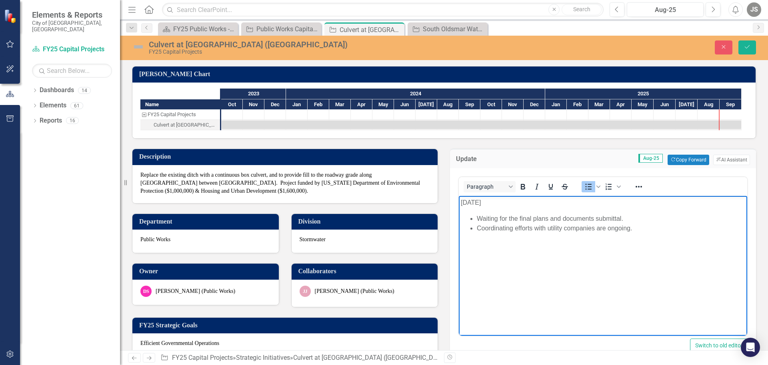
click at [522, 249] on body "[DATE] Waiting for the final plans and documents submittal. Coordinating effort…" at bounding box center [603, 256] width 289 height 120
click at [478, 226] on li "Coordinating efforts with utility companies are ongoing." at bounding box center [611, 228] width 269 height 10
click at [754, 48] on button "Save" at bounding box center [748, 47] width 18 height 14
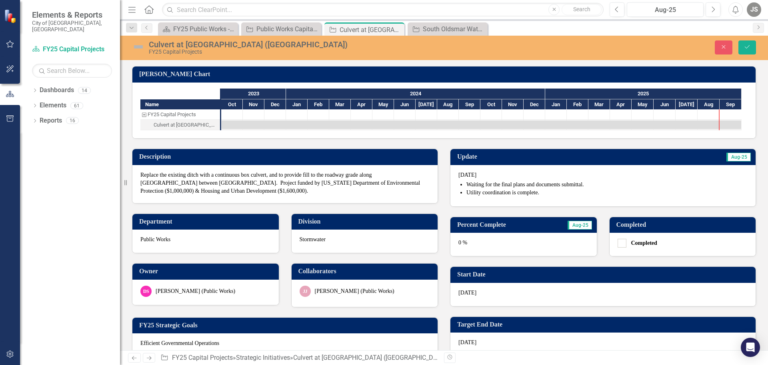
click at [517, 247] on div "0 %" at bounding box center [524, 244] width 146 height 23
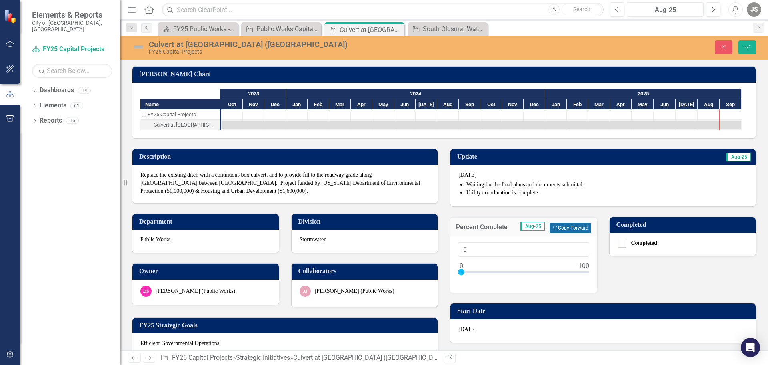
click at [555, 223] on button "Copy Forward Copy Forward" at bounding box center [570, 228] width 41 height 10
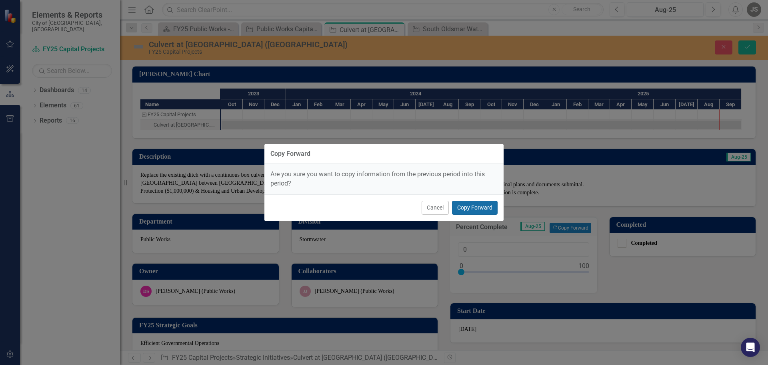
click at [480, 201] on button "Copy Forward" at bounding box center [475, 208] width 46 height 14
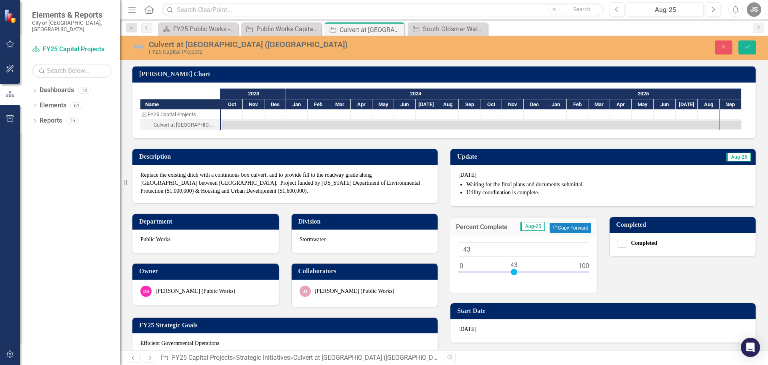
drag, startPoint x: 457, startPoint y: 270, endPoint x: 508, endPoint y: 275, distance: 51.5
click at [508, 275] on div at bounding box center [523, 274] width 131 height 10
type input "40"
click at [508, 275] on div at bounding box center [523, 274] width 131 height 10
click at [749, 48] on icon "Save" at bounding box center [747, 47] width 7 height 6
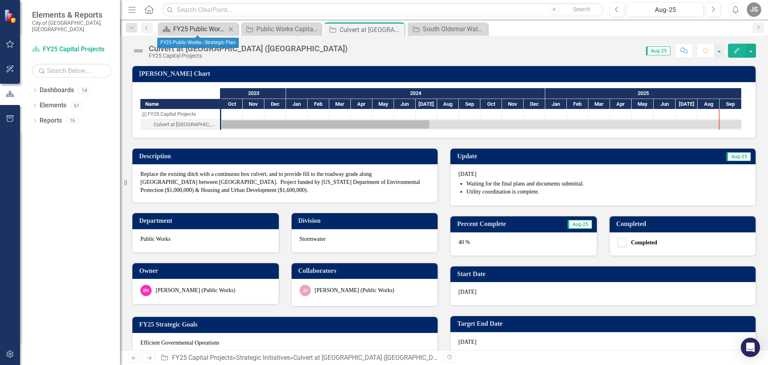
click at [208, 26] on div "FY25 Public Works - Strategic Plan" at bounding box center [199, 29] width 53 height 10
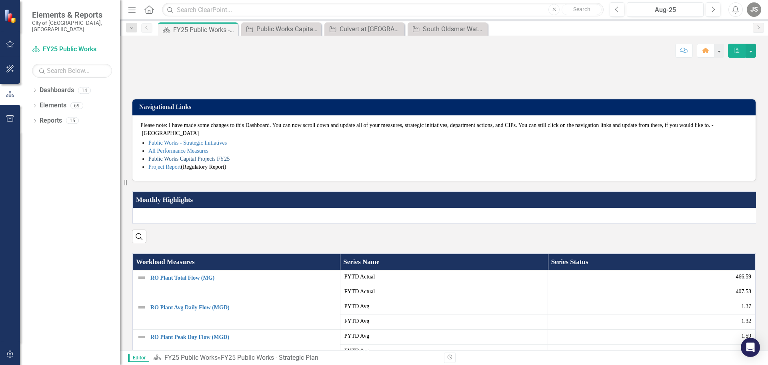
click at [191, 162] on link "Public Works Capital Projects FY25" at bounding box center [188, 159] width 81 height 6
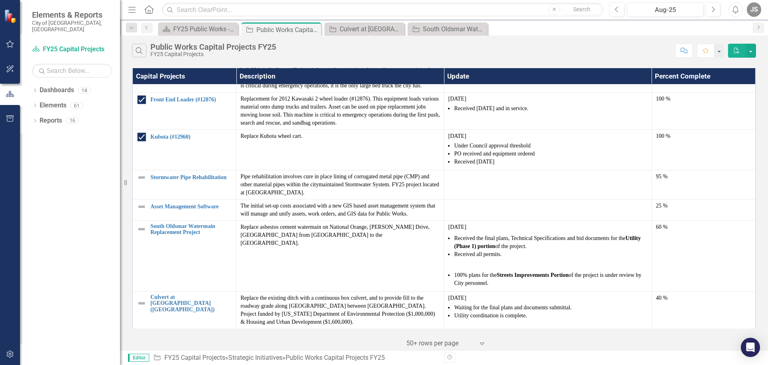
scroll to position [840, 0]
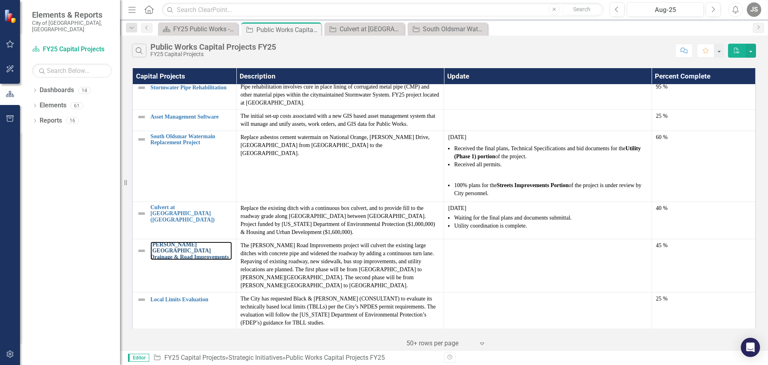
drag, startPoint x: 166, startPoint y: 228, endPoint x: 550, endPoint y: 353, distance: 404.1
click at [166, 241] on link "[PERSON_NAME][GEOGRAPHIC_DATA] Drainage & Road Improvements" at bounding box center [191, 250] width 82 height 18
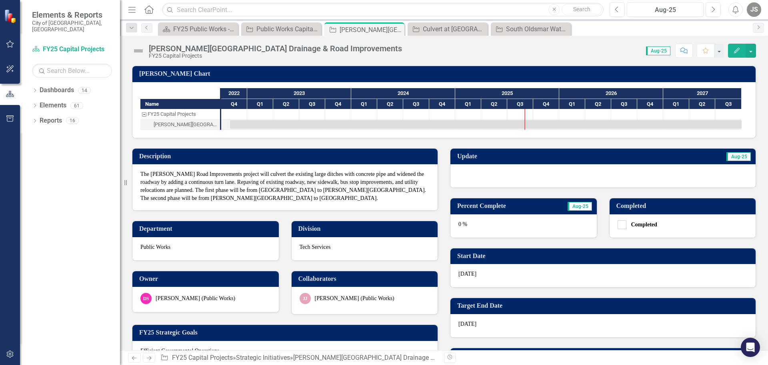
click at [494, 174] on div at bounding box center [603, 175] width 305 height 23
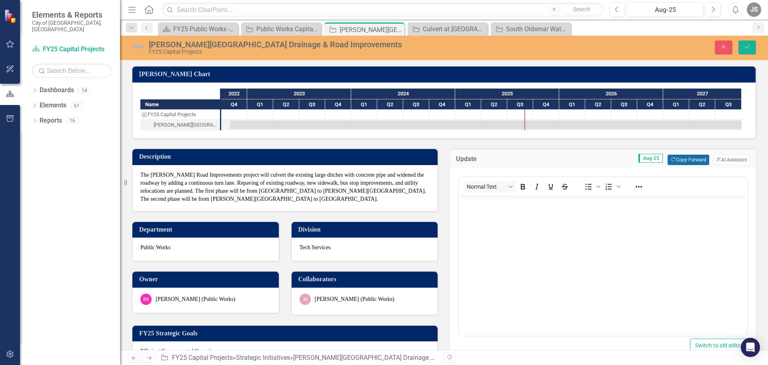
click at [682, 156] on button "Copy Forward Copy Forward" at bounding box center [688, 159] width 41 height 10
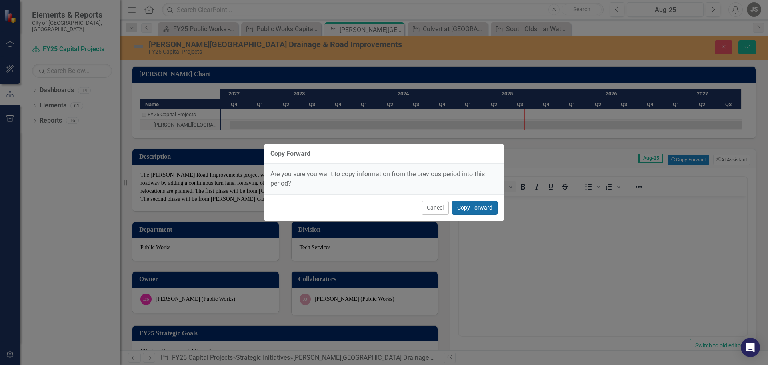
click at [492, 205] on button "Copy Forward" at bounding box center [475, 208] width 46 height 14
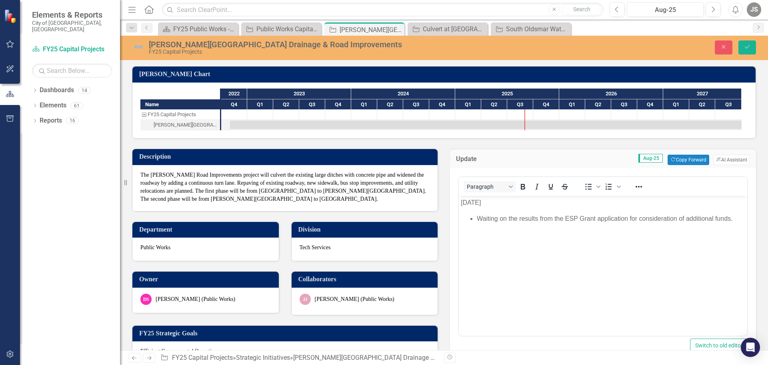
click at [462, 205] on p "[DATE]" at bounding box center [603, 203] width 285 height 10
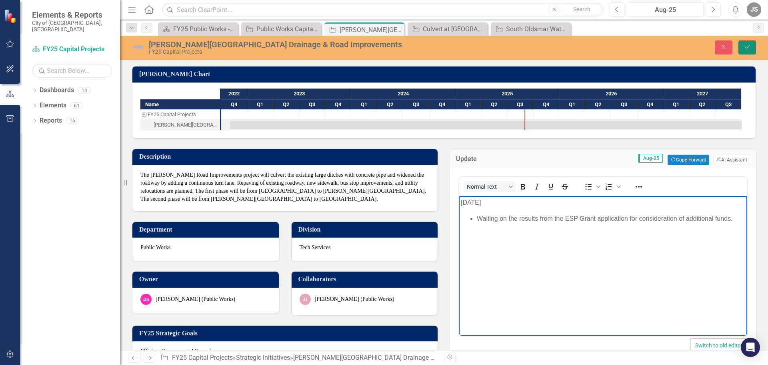
click at [748, 47] on icon "Save" at bounding box center [747, 47] width 7 height 6
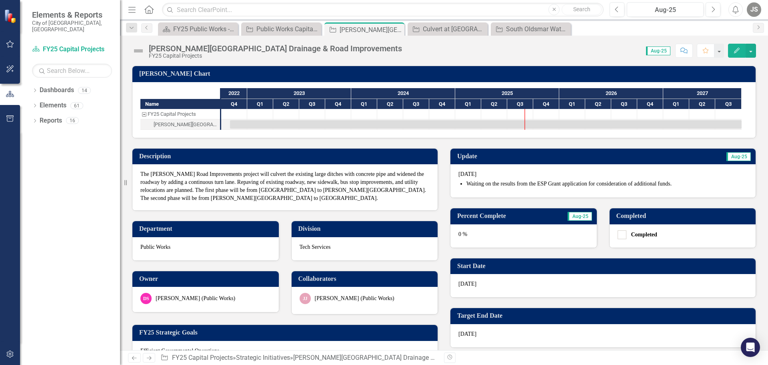
click at [508, 236] on div "0 %" at bounding box center [524, 235] width 146 height 23
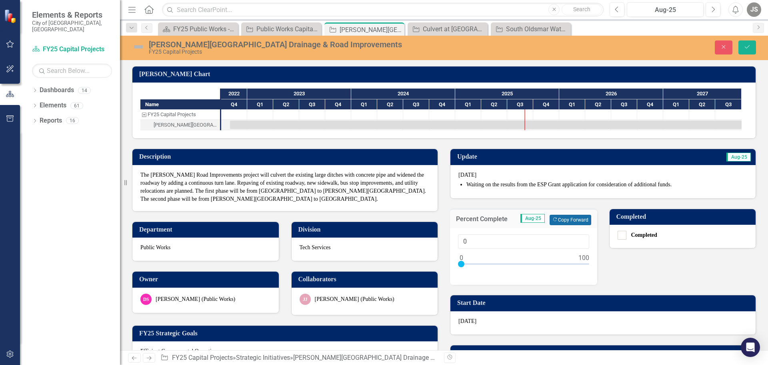
click at [571, 219] on button "Copy Forward Copy Forward" at bounding box center [570, 220] width 41 height 10
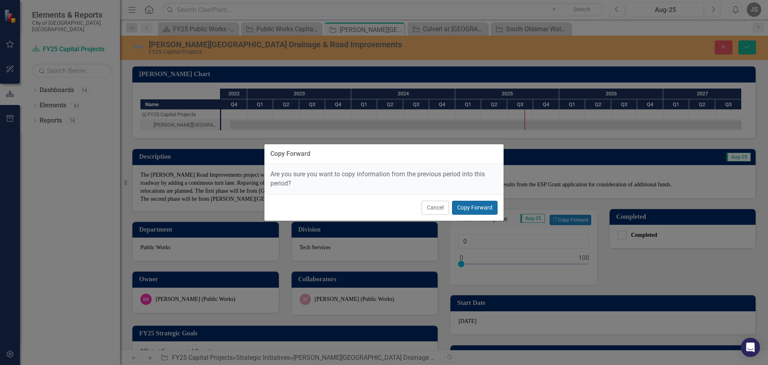
click at [472, 207] on button "Copy Forward" at bounding box center [475, 208] width 46 height 14
type input "45"
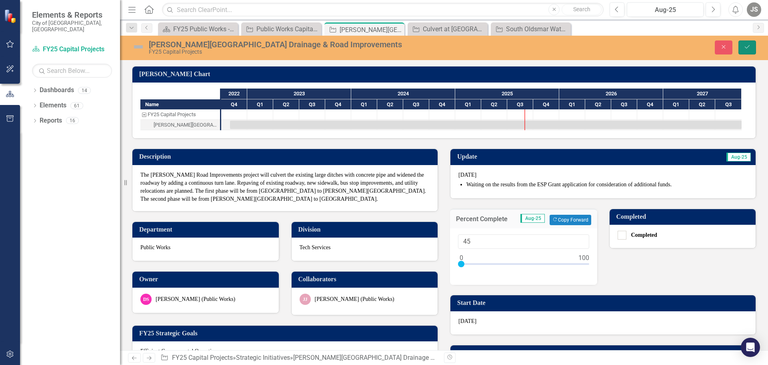
click at [751, 47] on icon "Save" at bounding box center [747, 47] width 7 height 6
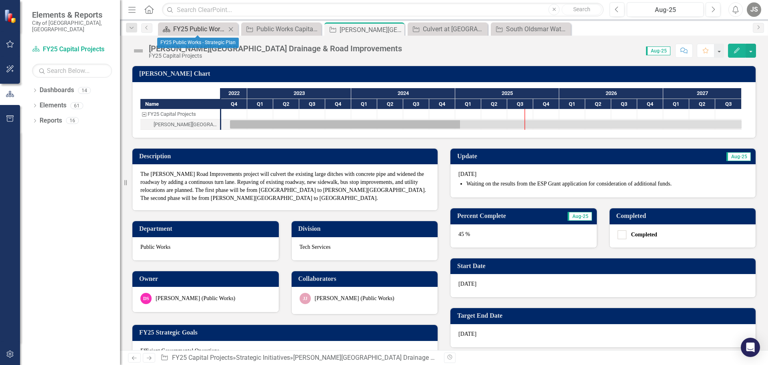
click at [198, 29] on div "FY25 Public Works - Strategic Plan" at bounding box center [199, 29] width 53 height 10
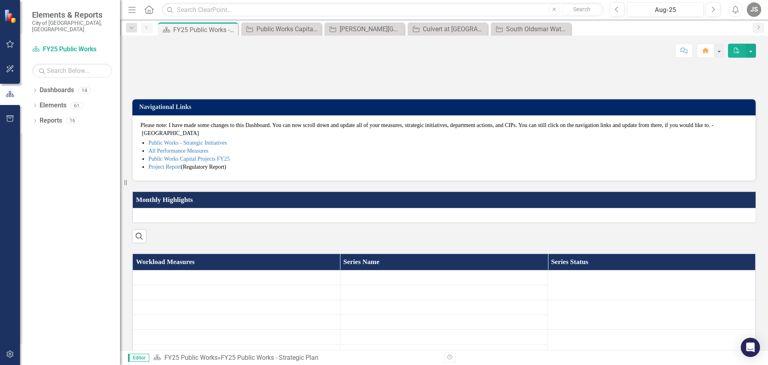
scroll to position [120, 0]
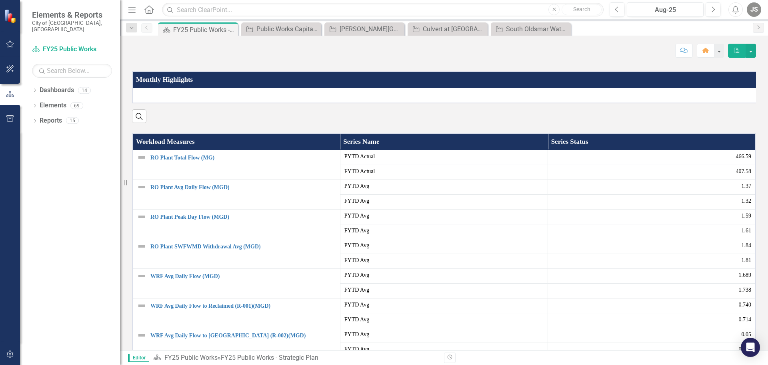
click at [195, 42] on link "Public Works Capital Projects FY25" at bounding box center [188, 39] width 81 height 6
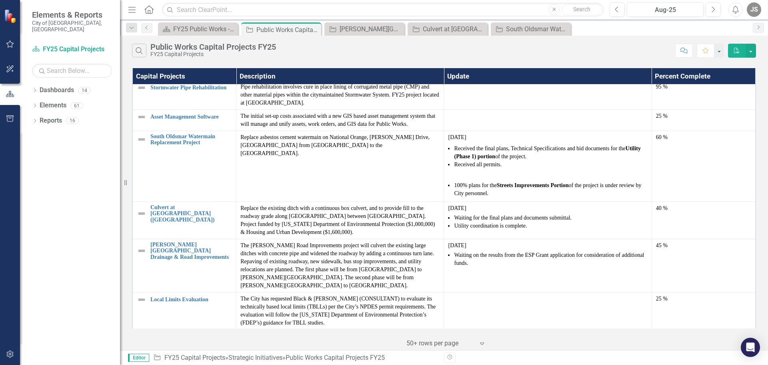
scroll to position [956, 0]
